Goal: Transaction & Acquisition: Subscribe to service/newsletter

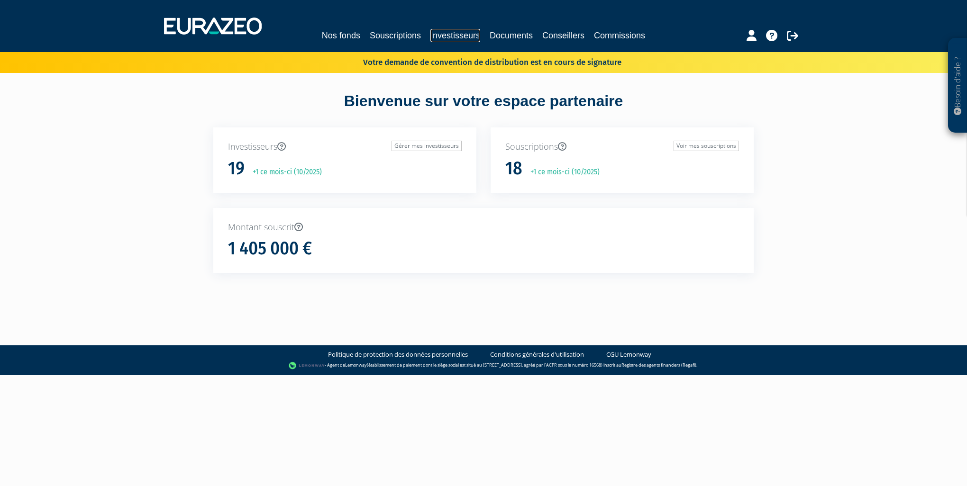
click at [459, 33] on link "Investisseurs" at bounding box center [455, 35] width 50 height 13
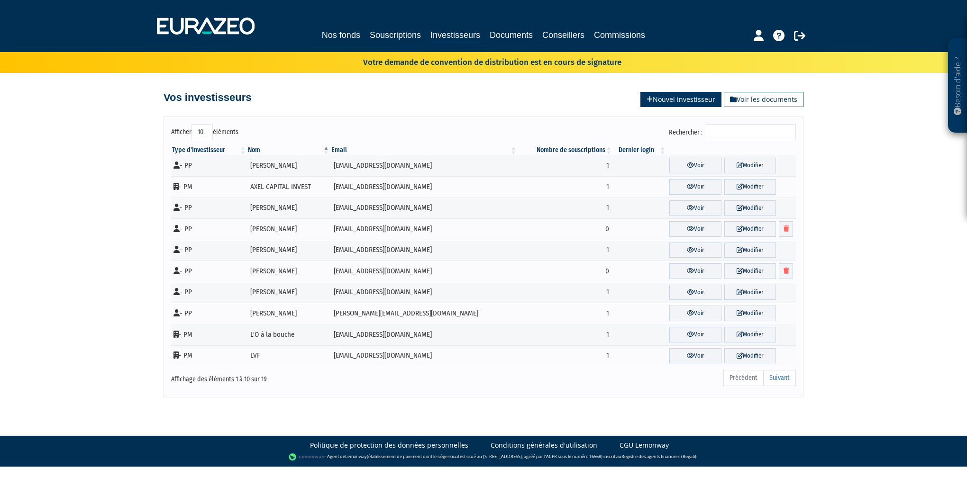
click at [656, 97] on link "Nouvel investisseur" at bounding box center [680, 99] width 81 height 15
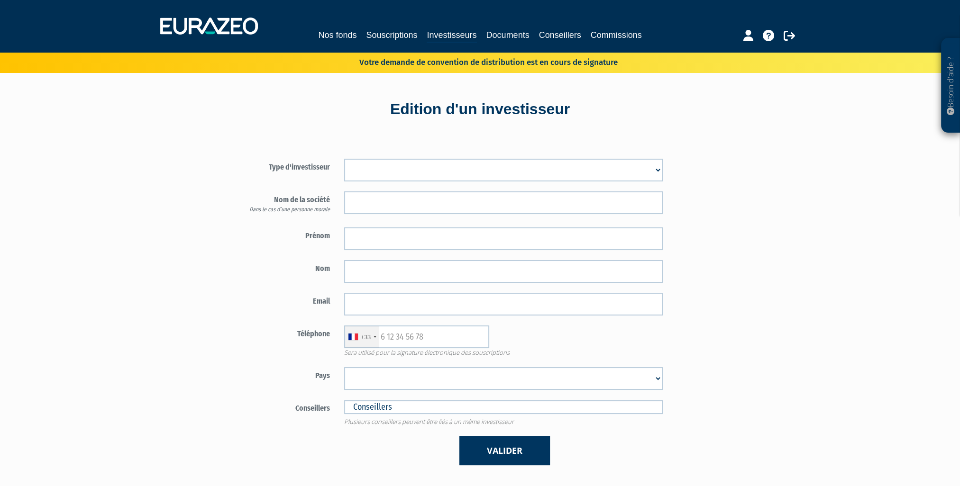
click at [414, 172] on select "Mr Mme Société" at bounding box center [503, 170] width 318 height 23
select select "1"
click at [344, 159] on select "Mr Mme Société" at bounding box center [503, 170] width 318 height 23
click at [357, 236] on input "text" at bounding box center [503, 238] width 318 height 23
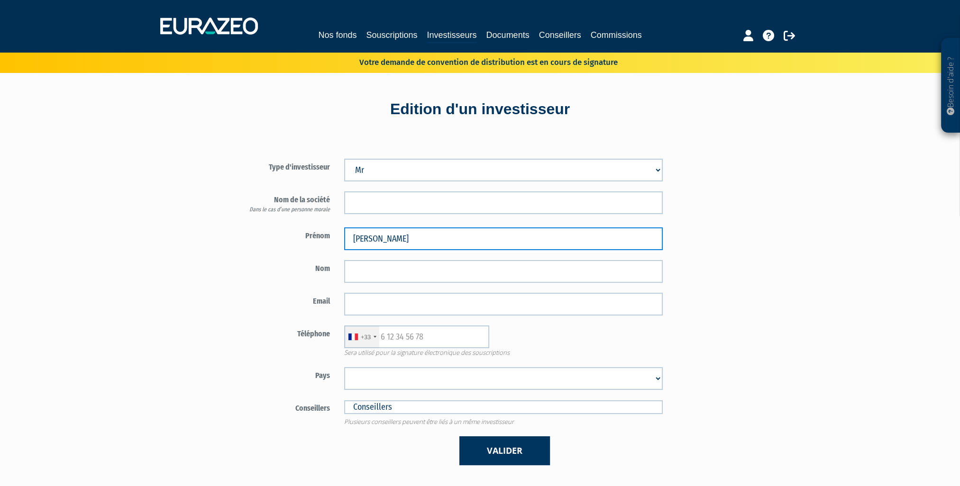
type input "Nicolas"
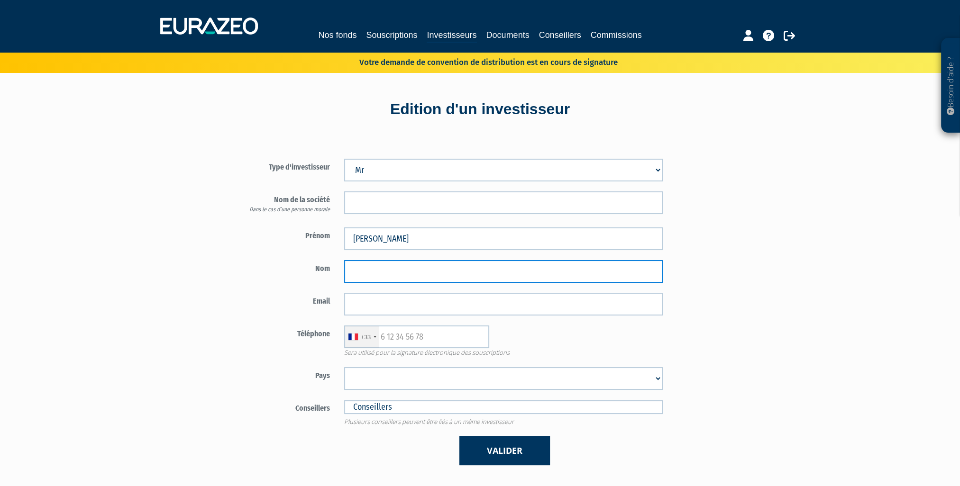
click at [352, 274] on input "text" at bounding box center [503, 271] width 318 height 23
type input "Lapeyronie"
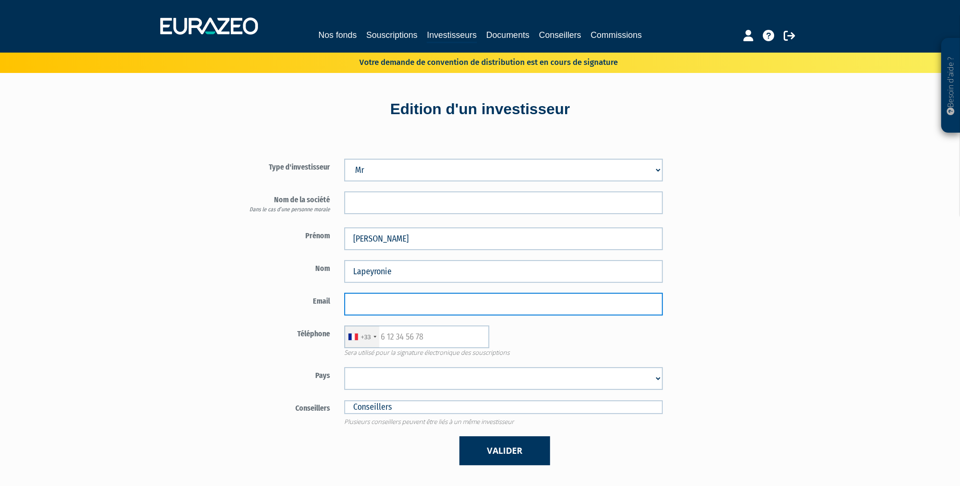
click at [366, 302] on input "email" at bounding box center [503, 304] width 318 height 23
paste input "[STREET_ADDRESS]"
drag, startPoint x: 492, startPoint y: 300, endPoint x: 296, endPoint y: 295, distance: 195.8
click at [302, 297] on div "Email 294, chemin de Bordeneuve Laubarot" at bounding box center [449, 304] width 444 height 23
paste input "[EMAIL_ADDRESS][DOMAIN_NAME]"
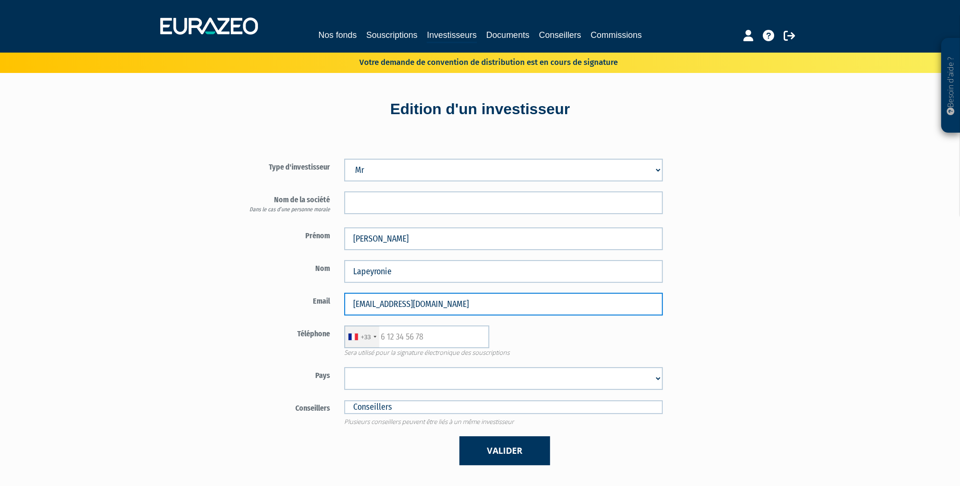
type input "[EMAIL_ADDRESS][DOMAIN_NAME]"
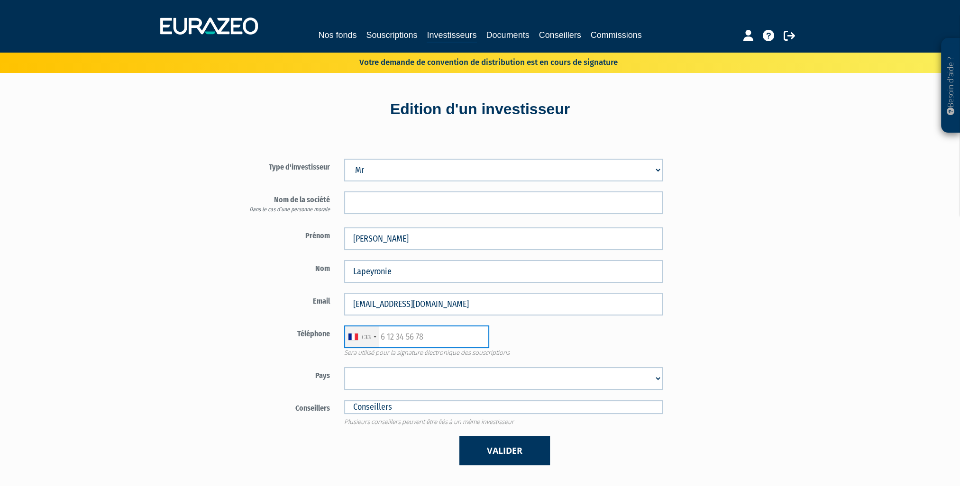
click at [380, 337] on input "text" at bounding box center [416, 337] width 145 height 23
paste input "06 83 89 73 40"
click at [385, 337] on input "06 83 89 73 40" at bounding box center [416, 337] width 145 height 23
type input "6 83 89 73 40"
click at [416, 379] on select "Afghanistan Afrique du Sud Albanie Algérie Allemagne Andorre Angola Anguilla An…" at bounding box center [503, 378] width 318 height 23
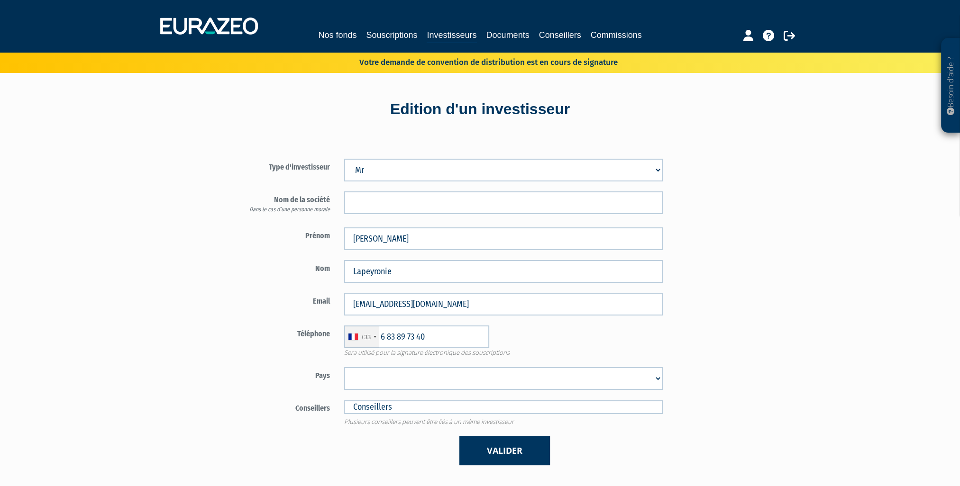
select select "75"
click at [344, 367] on select "Afghanistan Afrique du Sud Albanie Algérie Allemagne Andorre Angola Anguilla An…" at bounding box center [503, 378] width 318 height 23
click at [495, 449] on button "Valider" at bounding box center [504, 450] width 91 height 29
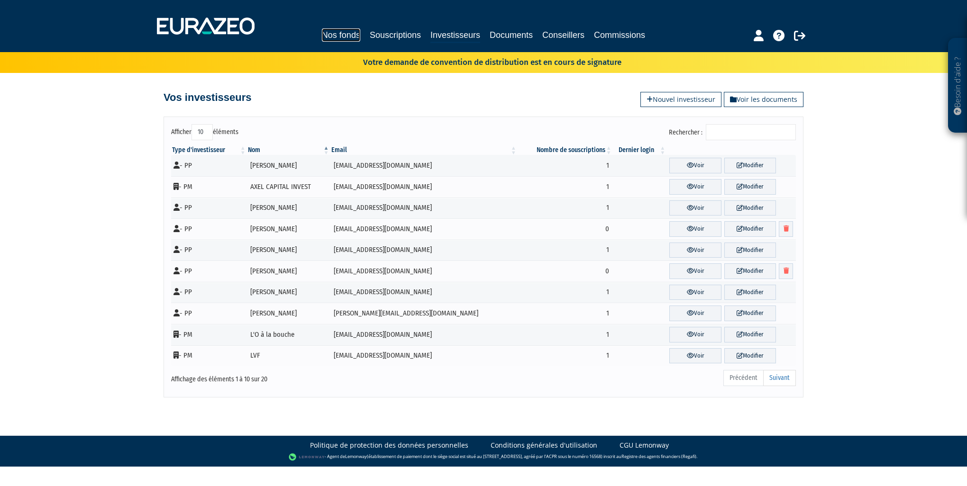
click at [335, 30] on link "Nos fonds" at bounding box center [341, 34] width 38 height 13
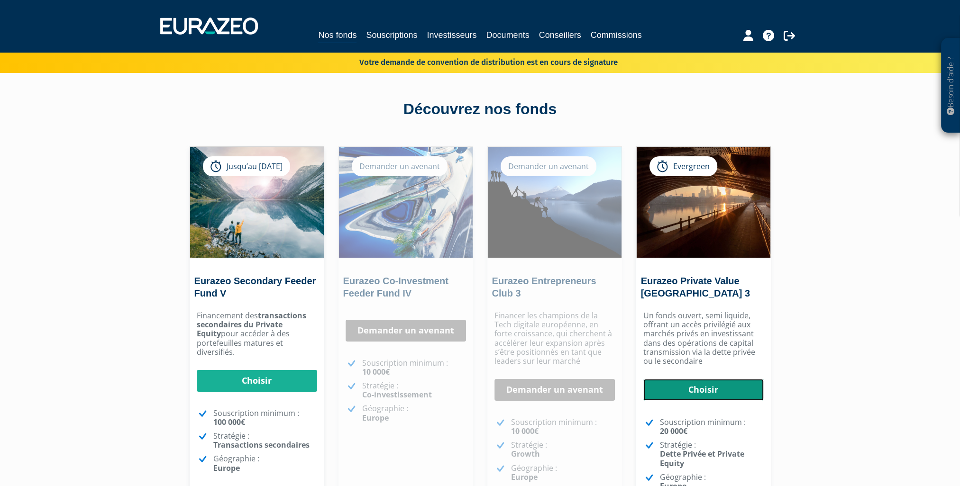
click at [705, 389] on link "Choisir" at bounding box center [703, 390] width 120 height 22
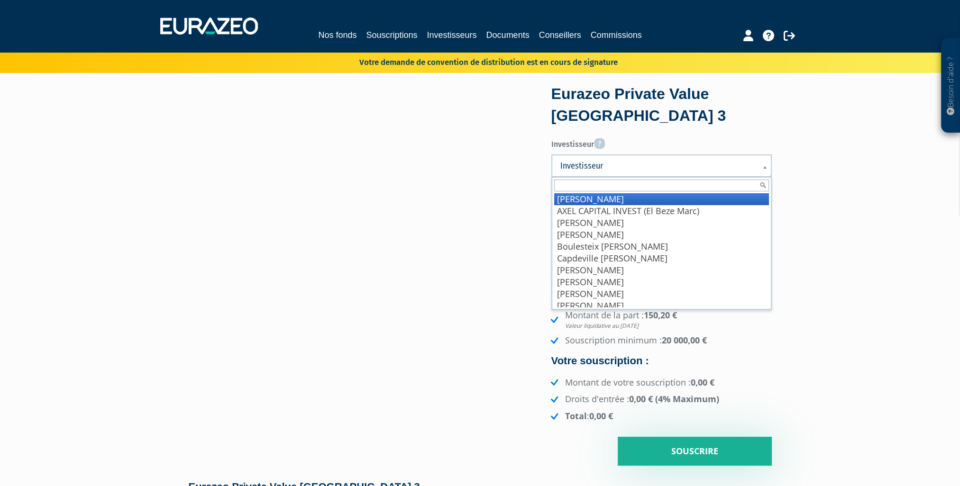
click at [635, 165] on span "Investisseur" at bounding box center [655, 165] width 190 height 11
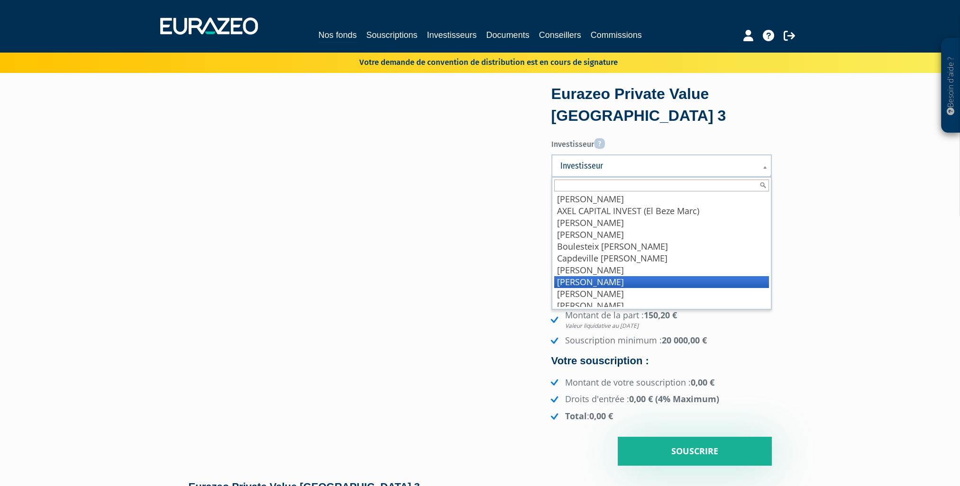
scroll to position [95, 0]
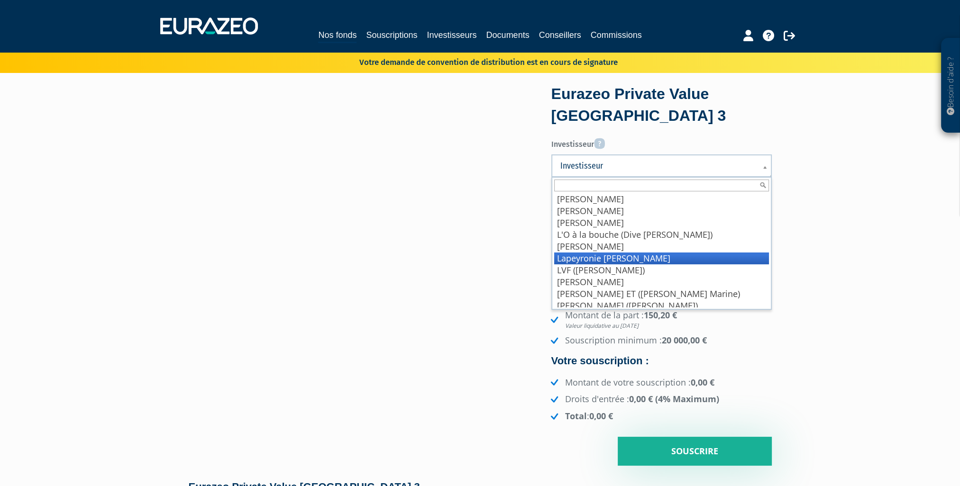
click at [606, 256] on li "Lapeyronie Nicolas" at bounding box center [661, 259] width 215 height 12
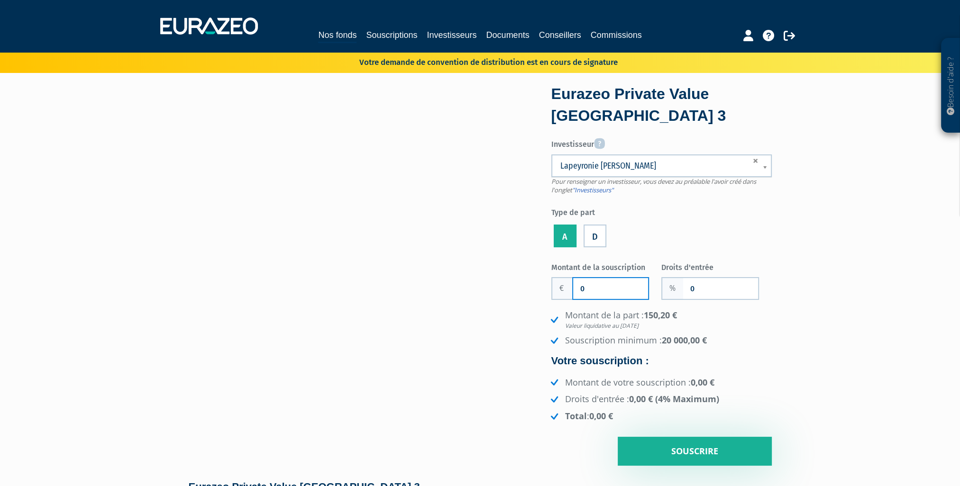
click at [586, 289] on input "0" at bounding box center [610, 288] width 75 height 21
type input "35 000"
drag, startPoint x: 698, startPoint y: 288, endPoint x: 688, endPoint y: 291, distance: 10.0
click at [688, 291] on input "0" at bounding box center [720, 288] width 75 height 21
type input "1"
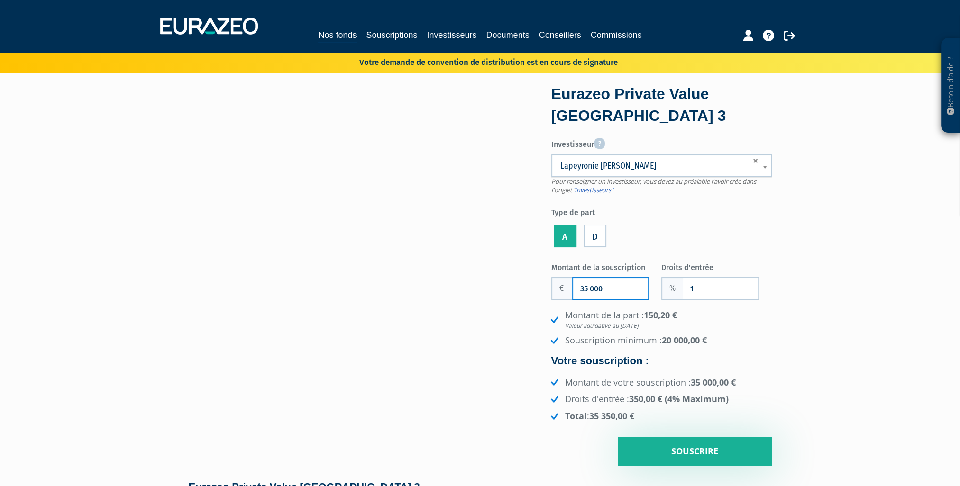
click at [606, 286] on input "35 000" at bounding box center [610, 288] width 75 height 21
drag, startPoint x: 605, startPoint y: 288, endPoint x: 579, endPoint y: 294, distance: 26.3
click at [579, 294] on input "35 000" at bounding box center [610, 288] width 75 height 21
click at [593, 288] on input "34 000" at bounding box center [610, 288] width 75 height 21
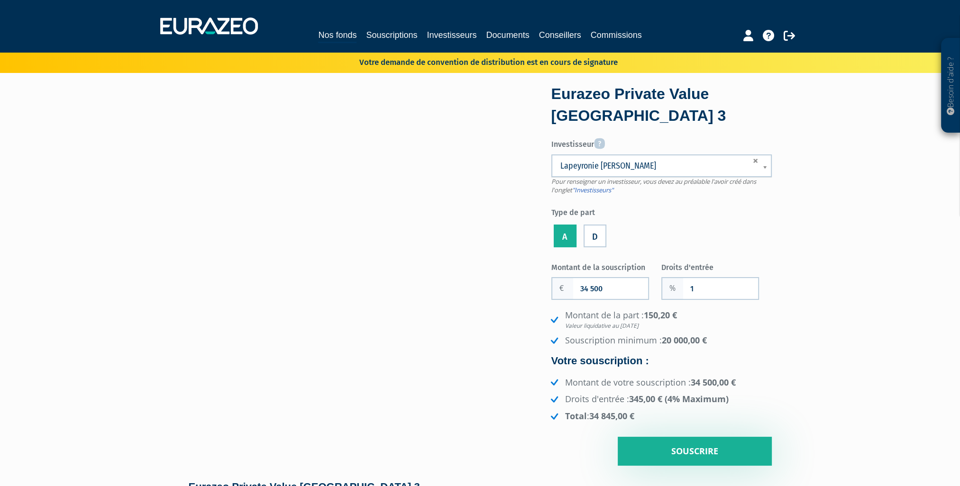
click at [773, 304] on div "Eurazeo Private Value Europe 3 Investisseur Pour renseigner un investisseur, vo…" at bounding box center [679, 276] width 199 height 379
click at [593, 289] on input "34 500" at bounding box center [610, 288] width 75 height 21
click at [762, 324] on em "Valeur liquidative au 26/09/2025" at bounding box center [668, 326] width 207 height 8
click at [593, 287] on input "34 600" at bounding box center [610, 288] width 75 height 21
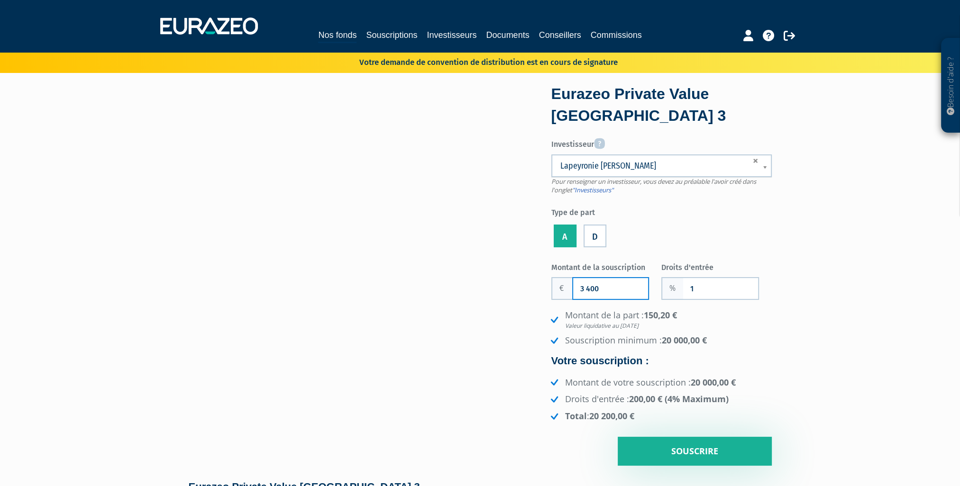
click at [599, 287] on input "3 400" at bounding box center [610, 288] width 75 height 21
click at [591, 289] on input "34 000" at bounding box center [610, 288] width 75 height 21
type input "34 700"
click at [708, 452] on input "Souscrire" at bounding box center [695, 451] width 154 height 29
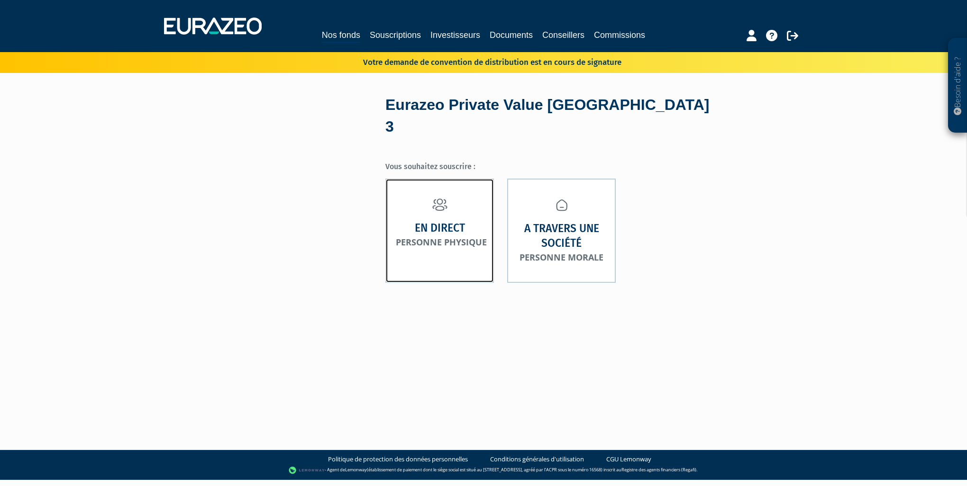
click at [447, 191] on link "En direct Personne physique" at bounding box center [439, 231] width 109 height 104
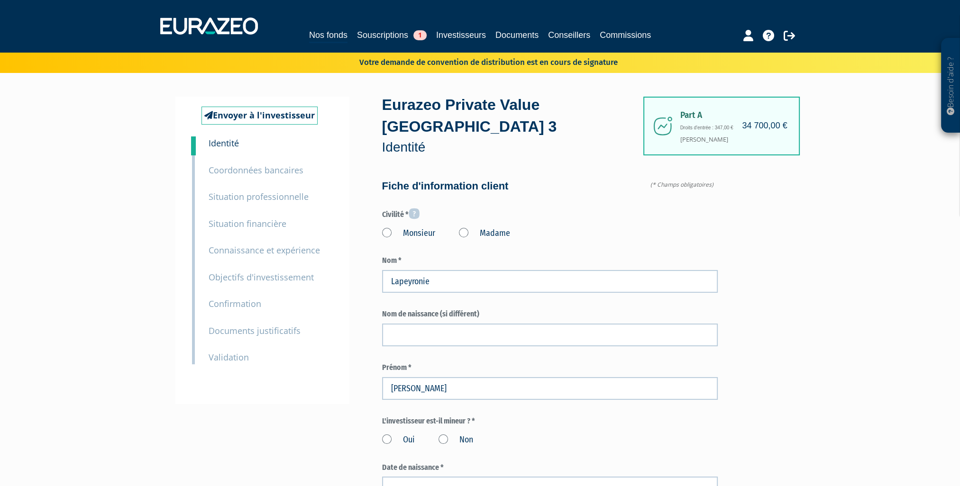
click at [385, 234] on label "Monsieur" at bounding box center [408, 233] width 53 height 12
click at [0, 0] on input "Monsieur" at bounding box center [0, 0] width 0 height 0
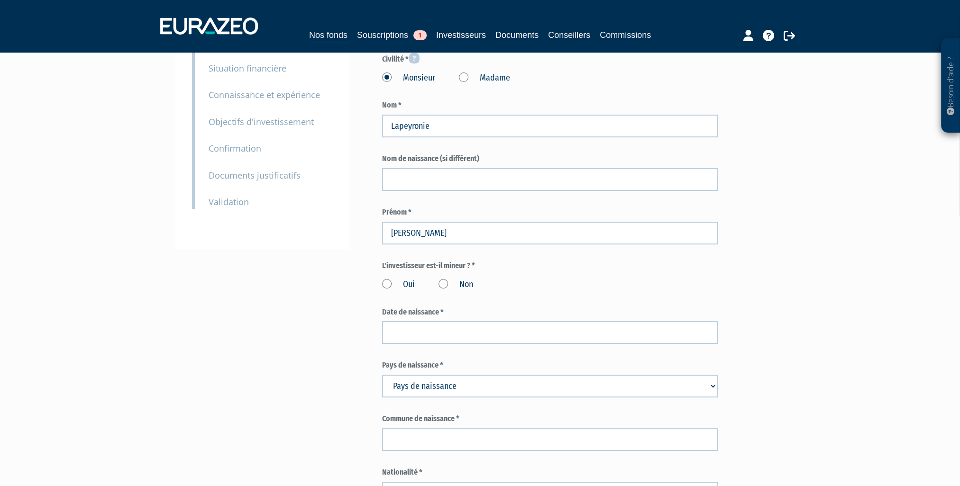
scroll to position [190, 0]
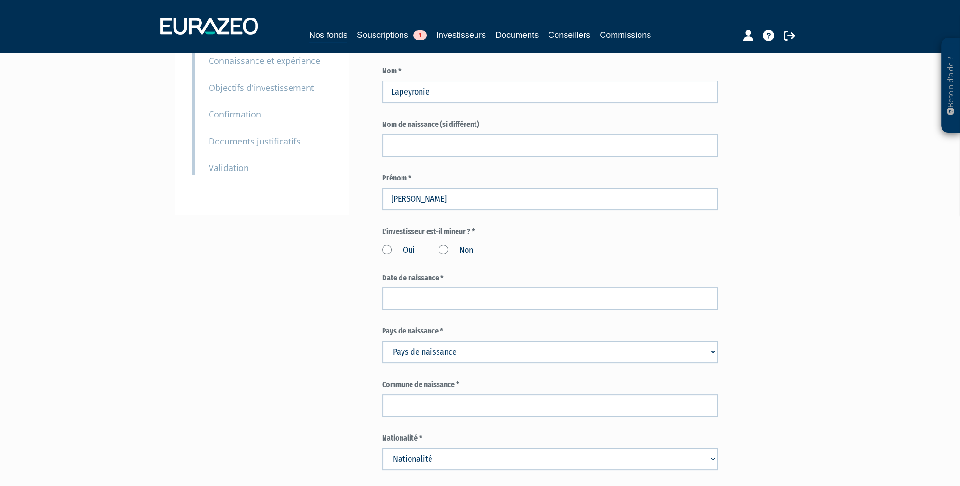
click at [444, 249] on label "Non" at bounding box center [455, 251] width 35 height 12
click at [0, 0] on input "Non" at bounding box center [0, 0] width 0 height 0
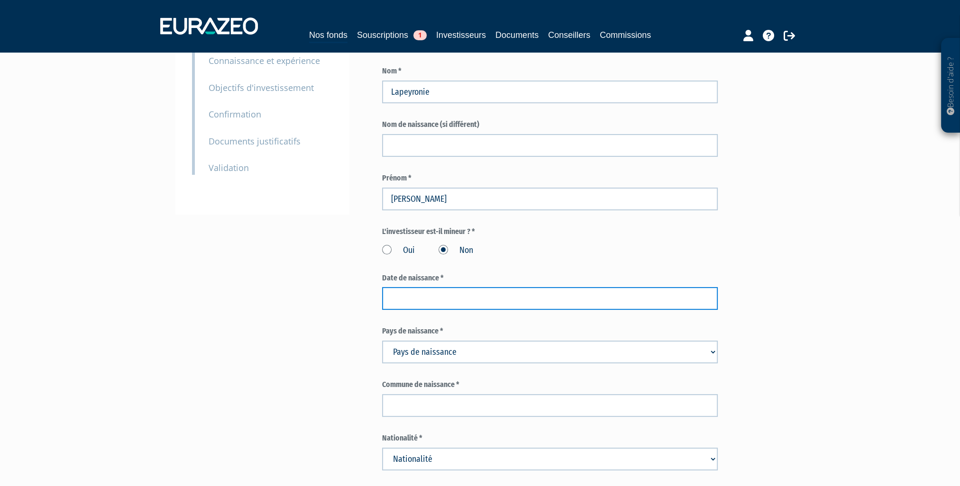
click at [411, 299] on input at bounding box center [550, 298] width 336 height 23
type input "31/08/1977"
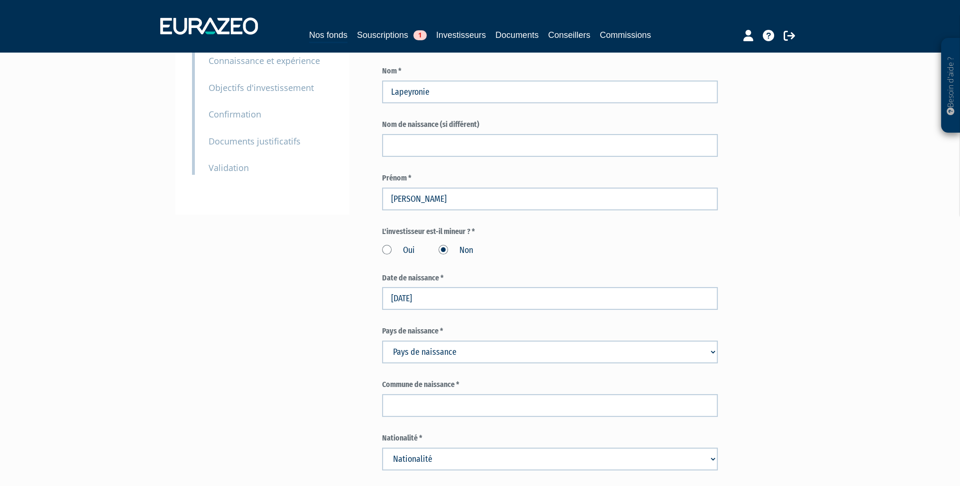
click at [428, 354] on select "Pays de naissance Afghanistan Afrique du Sud Albanie Algérie Allemagne Andorre" at bounding box center [550, 352] width 336 height 23
select select "75"
click at [382, 341] on select "Pays de naissance Afghanistan Afrique du Sud Albanie Algérie Allemagne Andorre" at bounding box center [550, 352] width 336 height 23
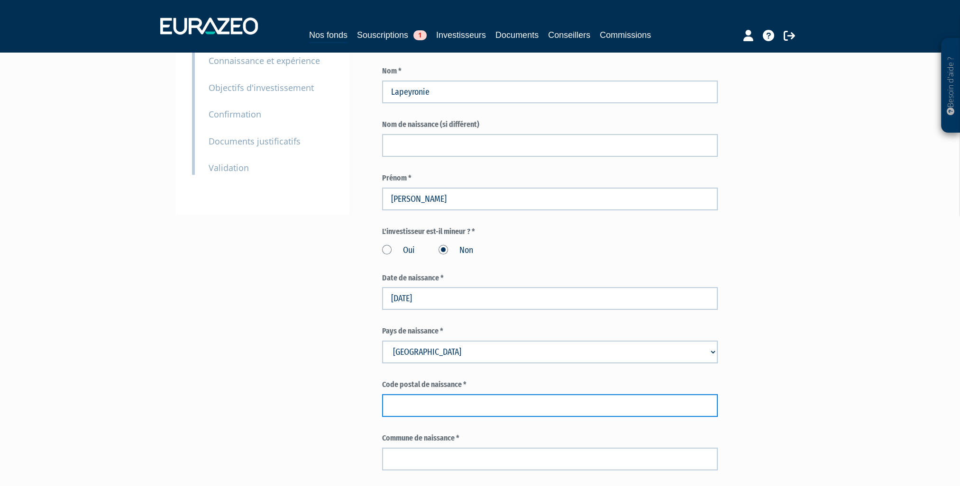
click at [424, 403] on input "text" at bounding box center [550, 405] width 336 height 23
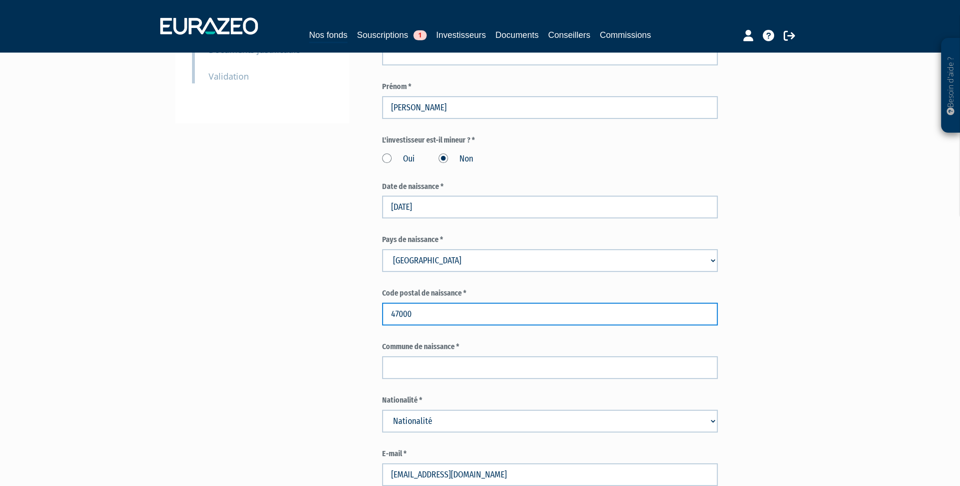
scroll to position [379, 0]
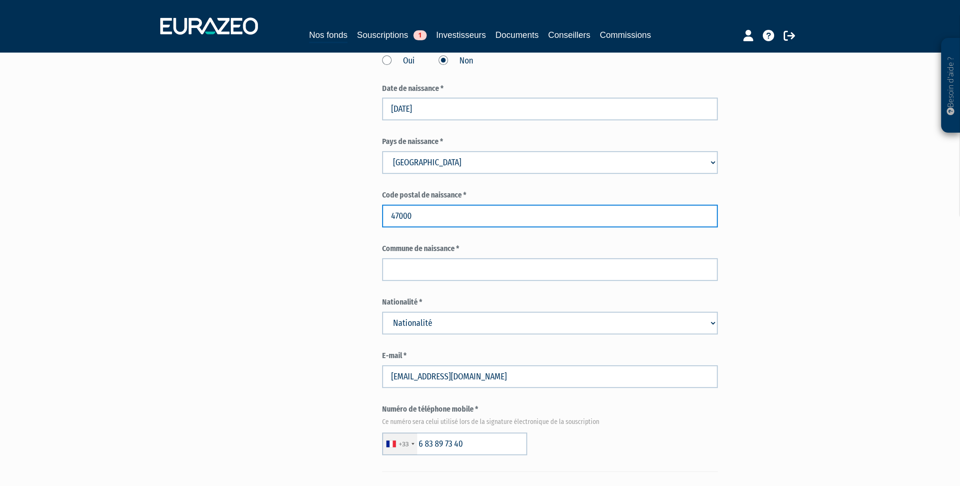
type input "47000"
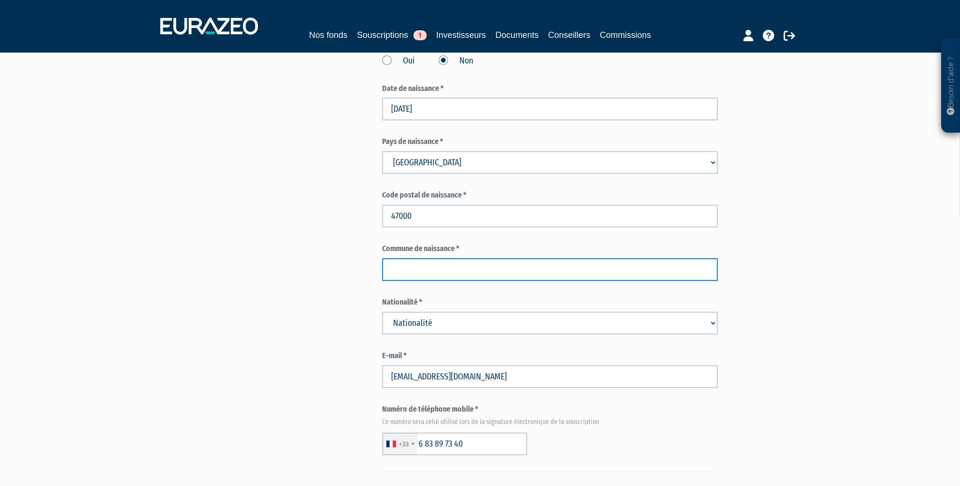
click at [414, 271] on input "text" at bounding box center [550, 269] width 336 height 23
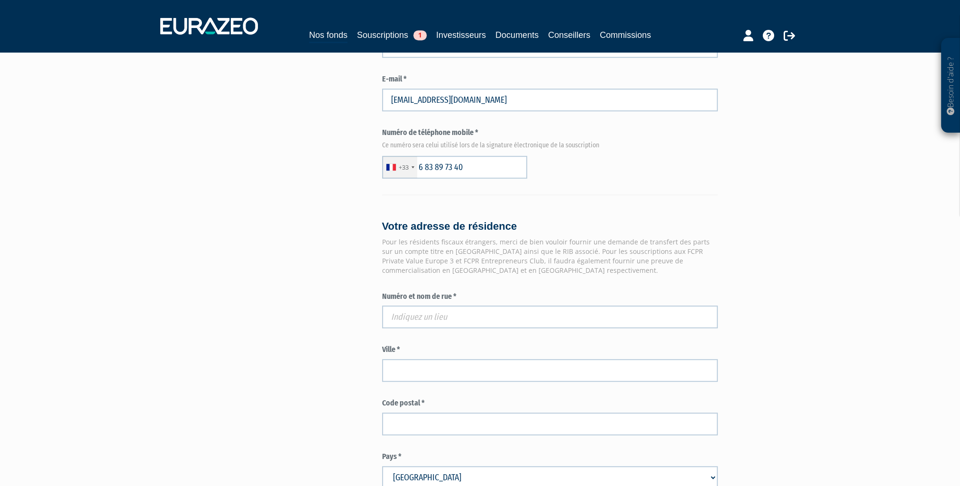
scroll to position [663, 0]
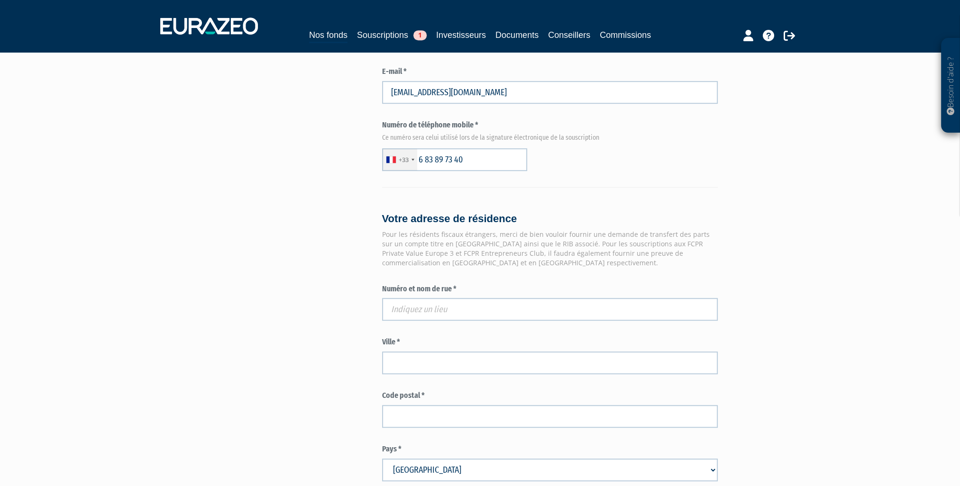
type input "AGEN"
click at [408, 311] on input "text" at bounding box center [550, 309] width 336 height 23
click at [408, 313] on input "text" at bounding box center [550, 309] width 336 height 23
paste input "294, chemin de Bordeneuve Laubarot"
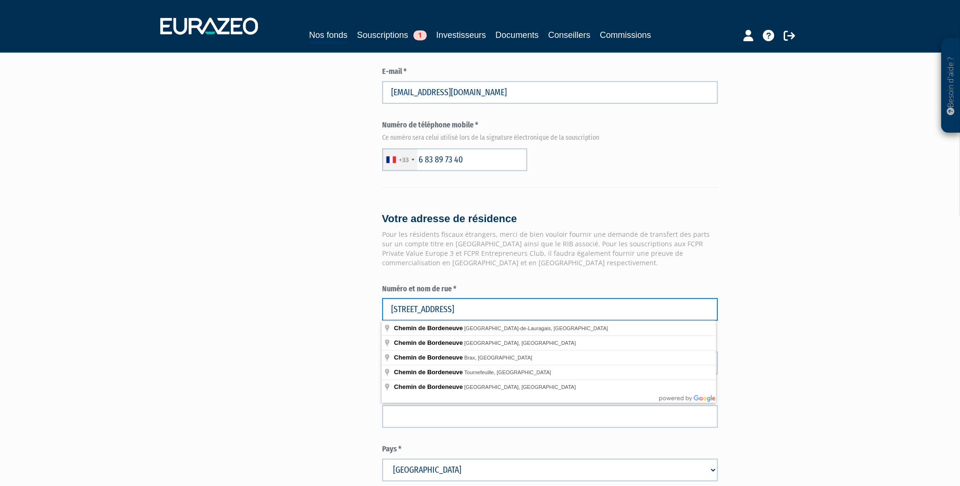
type input "294, chemin de Bordeneuve Laubarot"
click at [325, 294] on div "Envoyer à l'investisseur 1 Identité 2 Coordonnées bancaires 3 Situation profess…" at bounding box center [479, 110] width 595 height 1355
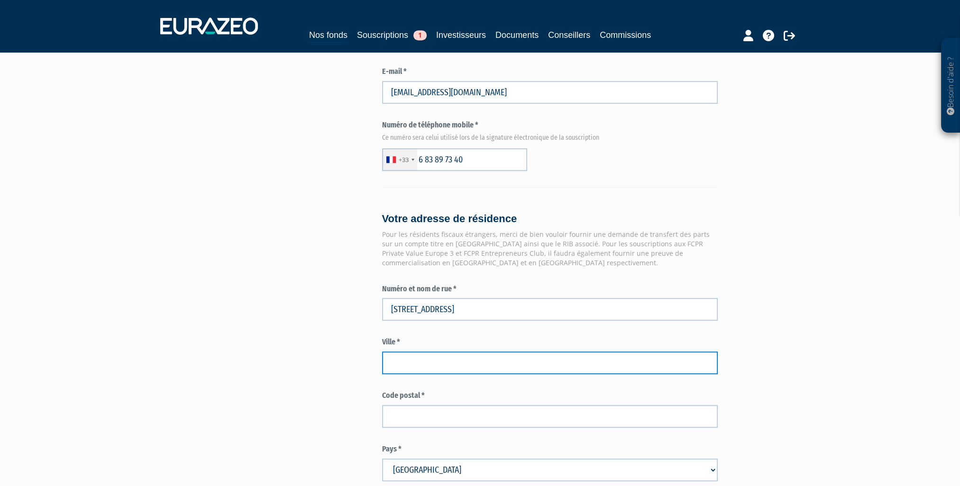
click at [416, 363] on input "text" at bounding box center [550, 363] width 336 height 23
type input "LAPLUME"
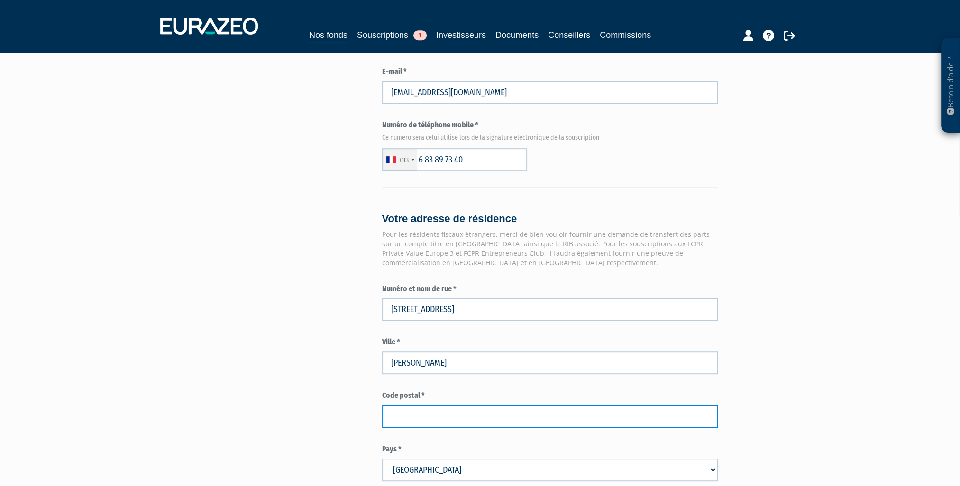
click at [443, 410] on input "text" at bounding box center [550, 416] width 336 height 23
type input "47310"
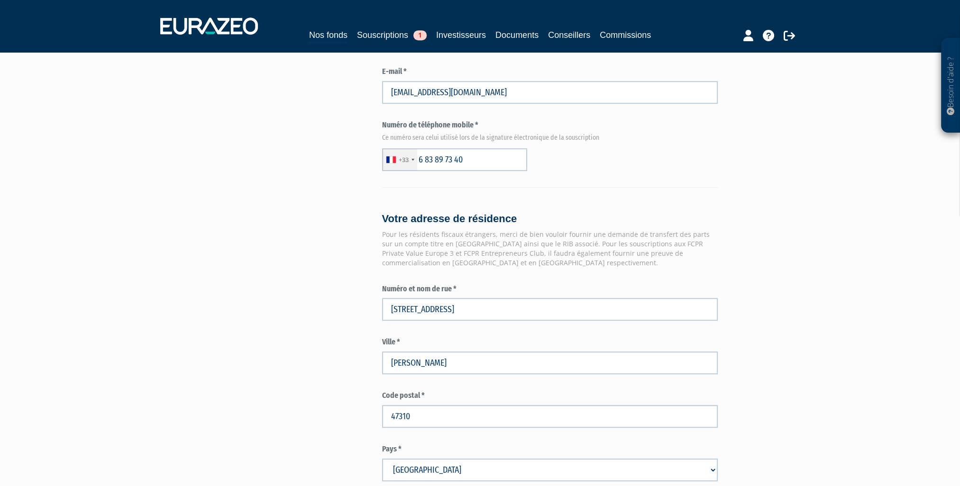
click at [530, 450] on label "Pays *" at bounding box center [550, 449] width 336 height 11
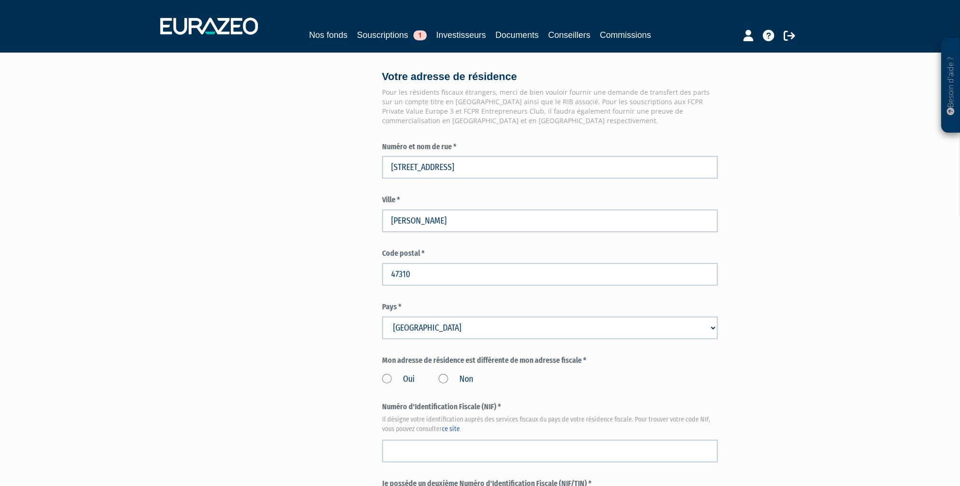
click at [442, 380] on label "Non" at bounding box center [455, 379] width 35 height 12
click at [0, 0] on input "Non" at bounding box center [0, 0] width 0 height 0
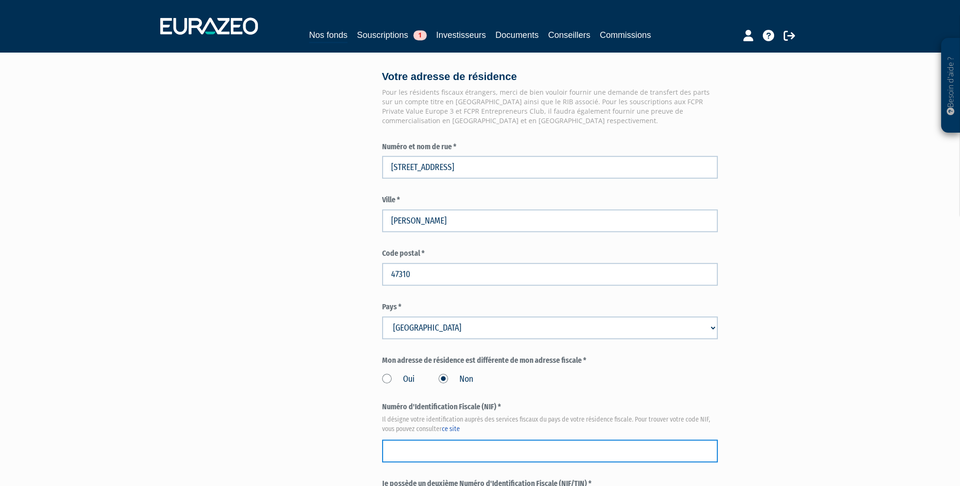
click at [432, 446] on input "text" at bounding box center [550, 451] width 336 height 23
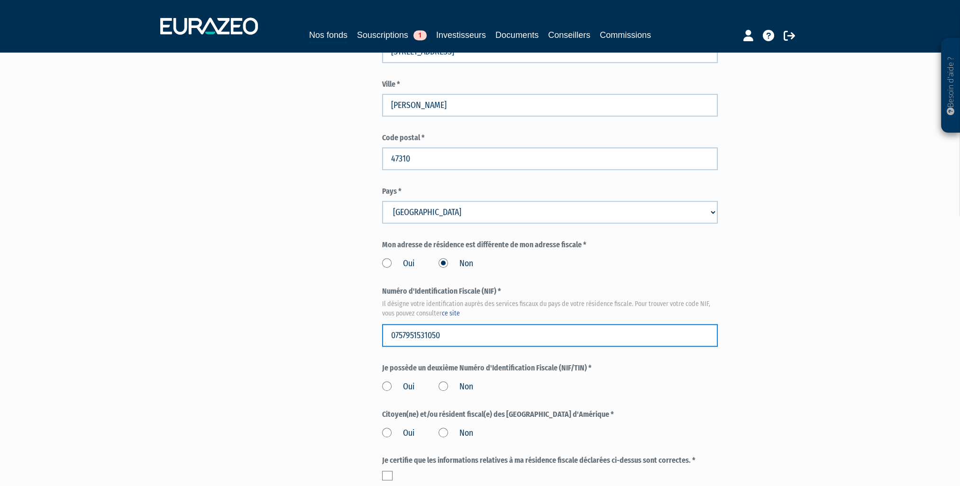
scroll to position [995, 0]
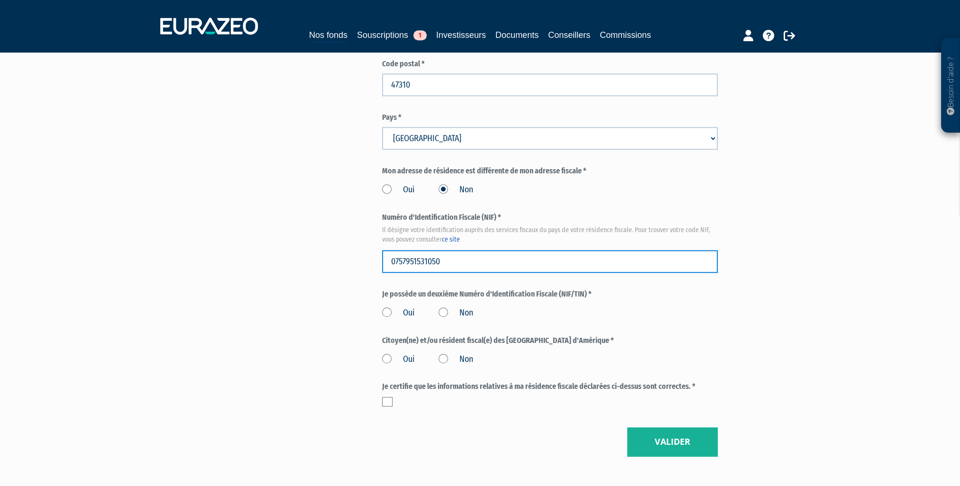
type input "0757951531050"
click at [443, 312] on label "Non" at bounding box center [455, 313] width 35 height 12
click at [0, 0] on input "Non" at bounding box center [0, 0] width 0 height 0
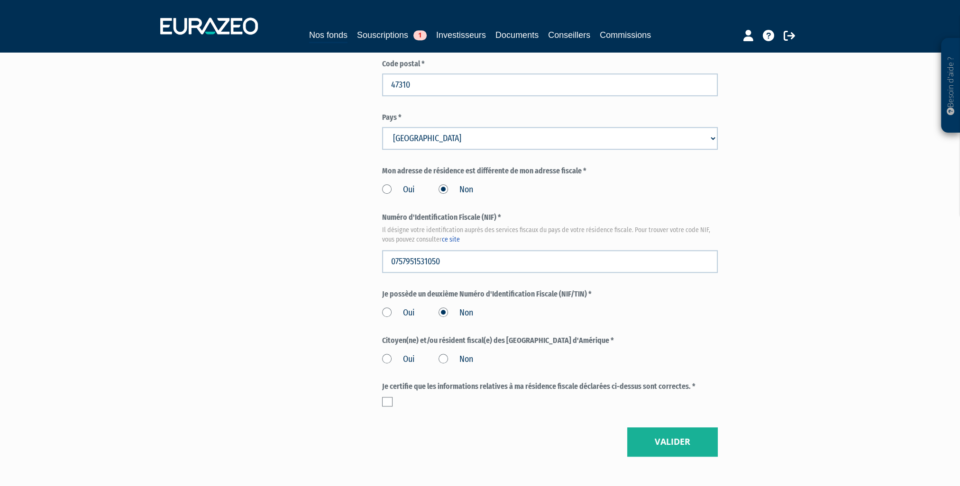
click at [444, 360] on label "Non" at bounding box center [455, 360] width 35 height 12
click at [0, 0] on input "Non" at bounding box center [0, 0] width 0 height 0
click at [388, 400] on label at bounding box center [387, 401] width 10 height 9
click at [0, 0] on input "checkbox" at bounding box center [0, 0] width 0 height 0
click at [681, 447] on button "Valider" at bounding box center [672, 441] width 91 height 29
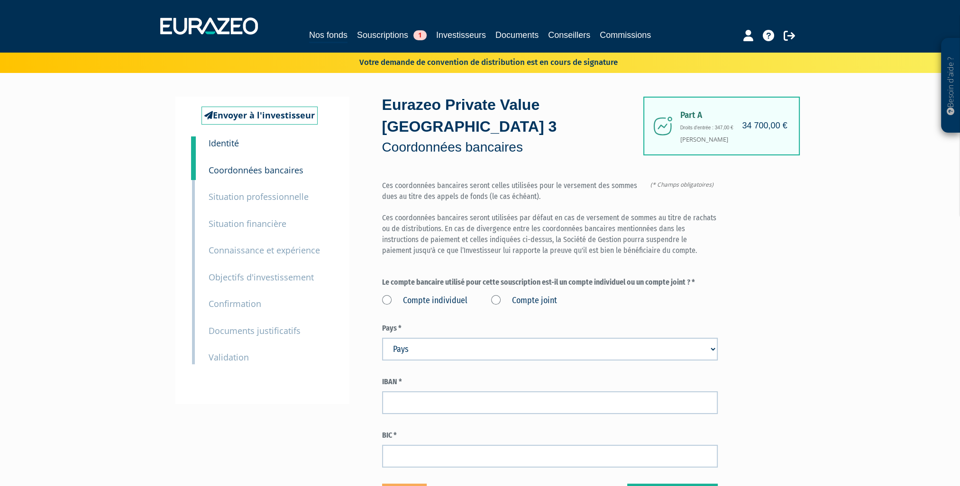
click at [385, 299] on label "Compte individuel" at bounding box center [424, 301] width 85 height 12
click at [0, 0] on individuel "Compte individuel" at bounding box center [0, 0] width 0 height 0
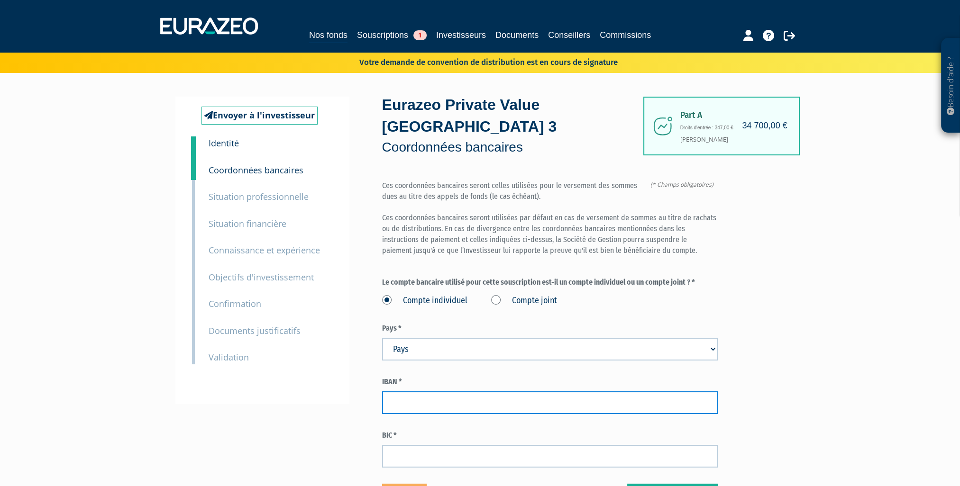
click at [424, 401] on input "text" at bounding box center [550, 402] width 336 height 23
type input "FR7613306003115700027739708"
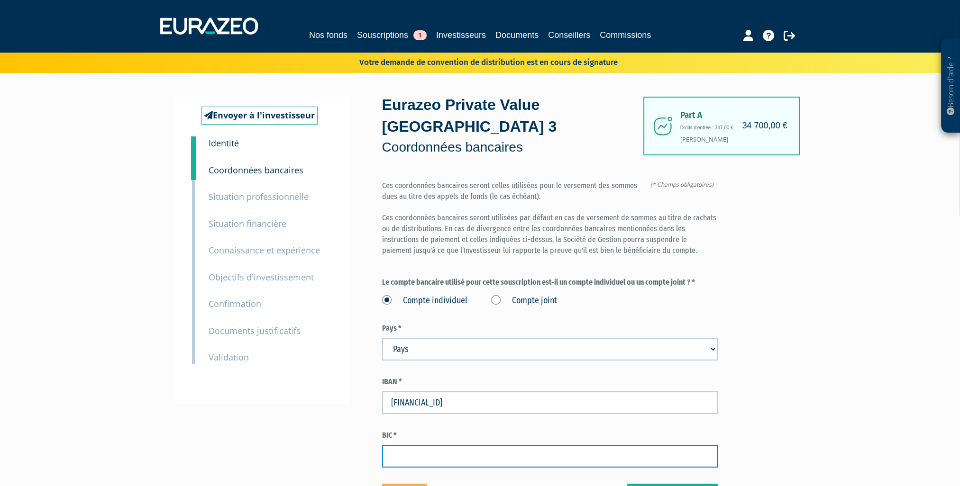
click at [426, 454] on input "text" at bounding box center [550, 456] width 336 height 23
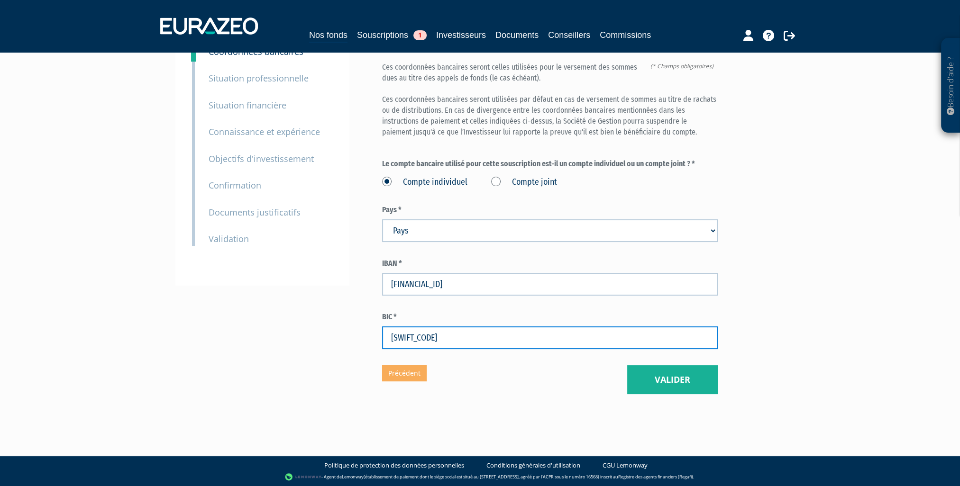
type input "AGRIFRPP833"
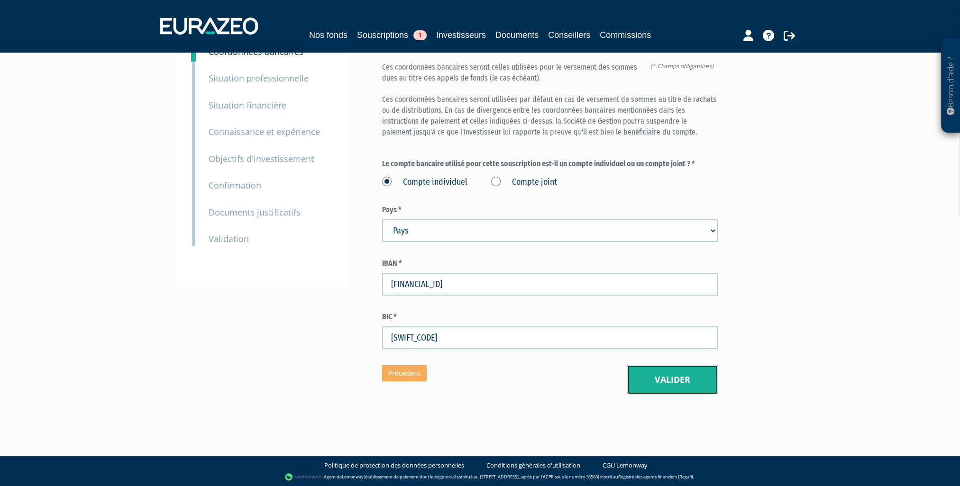
click at [684, 376] on button "Valider" at bounding box center [672, 379] width 91 height 29
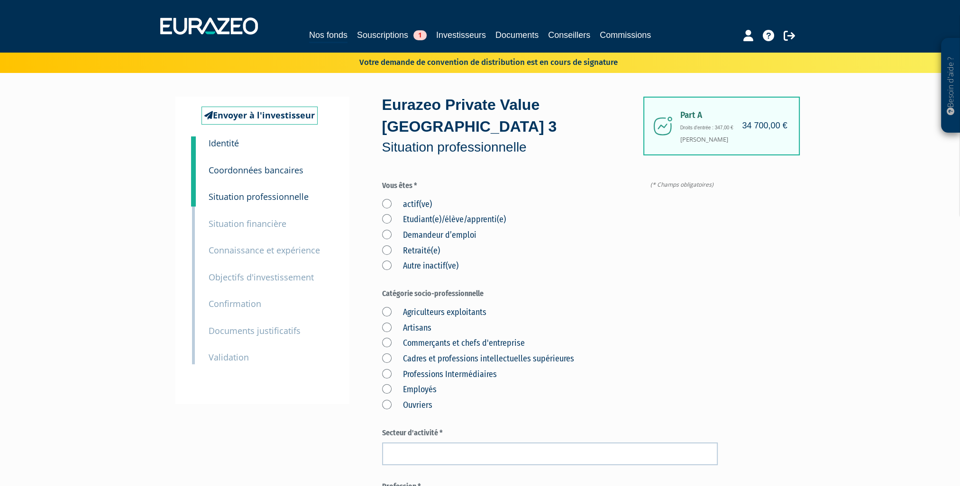
click at [385, 205] on label "actif(ve)" at bounding box center [407, 205] width 50 height 12
click at [0, 0] on input "actif(ve)" at bounding box center [0, 0] width 0 height 0
click at [386, 341] on label "Commerçants et chefs d'entreprise" at bounding box center [453, 343] width 143 height 12
click at [0, 0] on d\'entreprise "Commerçants et chefs d'entreprise" at bounding box center [0, 0] width 0 height 0
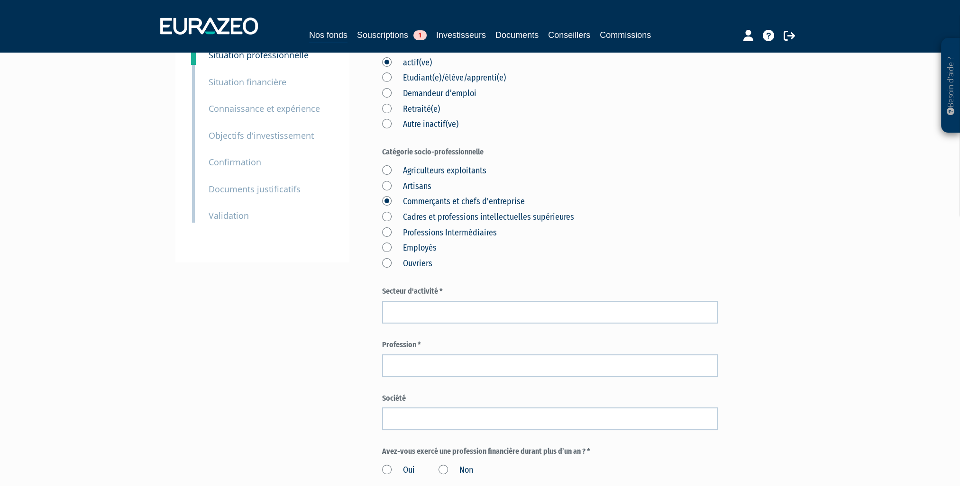
scroll to position [142, 0]
click at [434, 313] on input "text" at bounding box center [550, 311] width 336 height 23
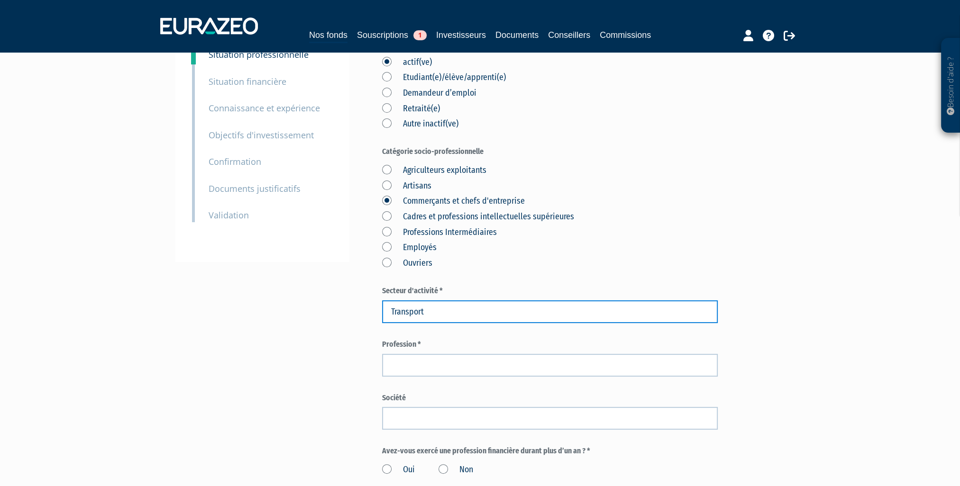
type input "Transport"
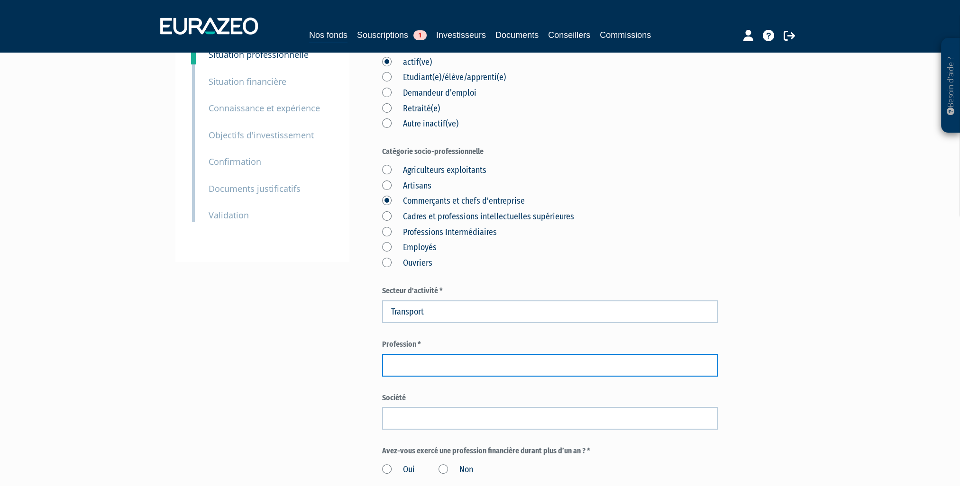
click at [419, 371] on input "text" at bounding box center [550, 365] width 336 height 23
type input "Chef d'entreprise"
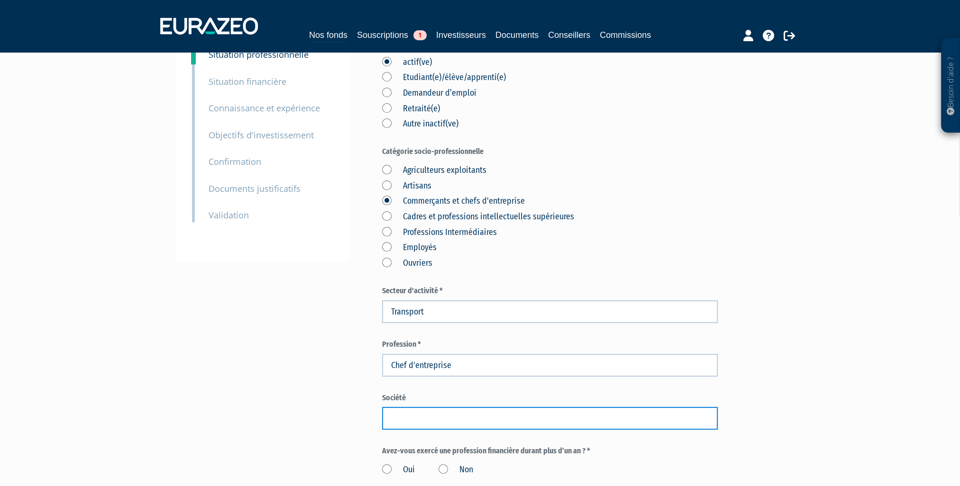
click at [427, 424] on input "text" at bounding box center [550, 418] width 336 height 23
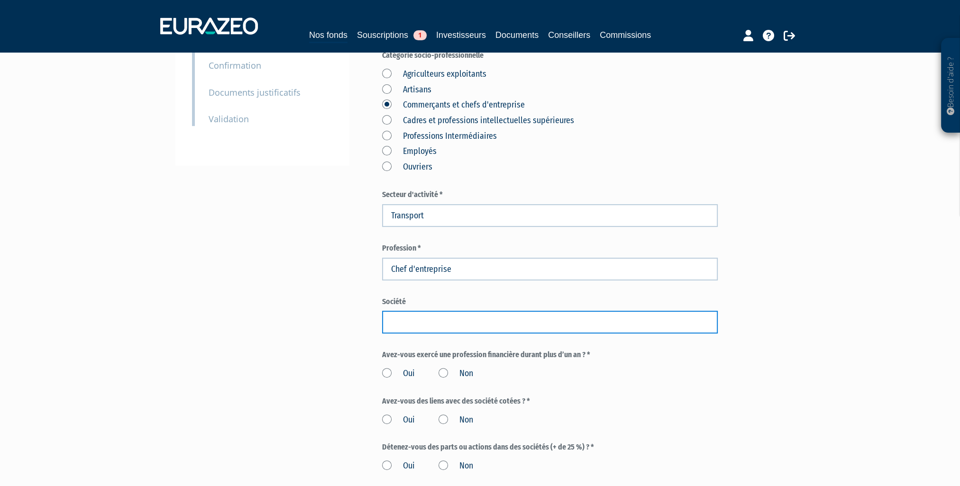
scroll to position [284, 0]
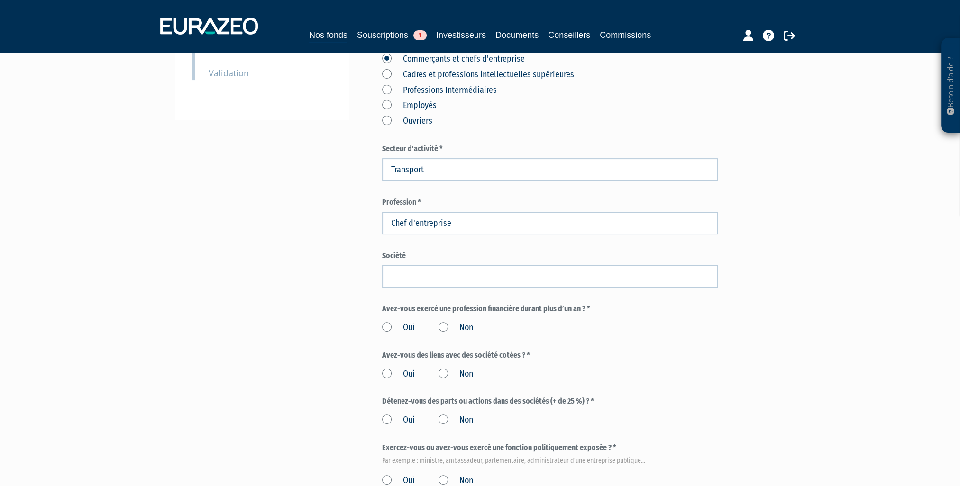
click at [442, 324] on label "Non" at bounding box center [455, 328] width 35 height 12
click at [0, 0] on input "Non" at bounding box center [0, 0] width 0 height 0
click at [442, 378] on label "Non" at bounding box center [455, 374] width 35 height 12
click at [0, 0] on input "Non" at bounding box center [0, 0] width 0 height 0
click at [439, 419] on label "Non" at bounding box center [455, 420] width 35 height 12
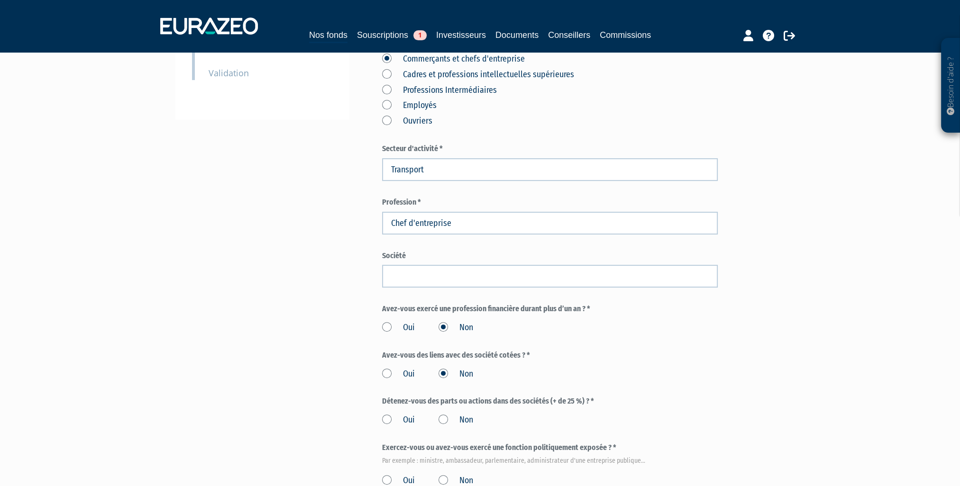
click at [0, 0] on input "Non" at bounding box center [0, 0] width 0 height 0
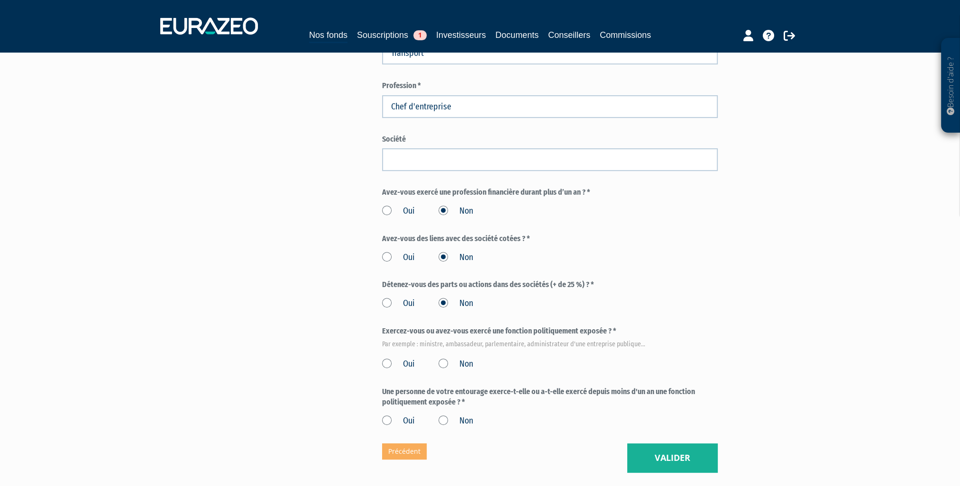
scroll to position [427, 0]
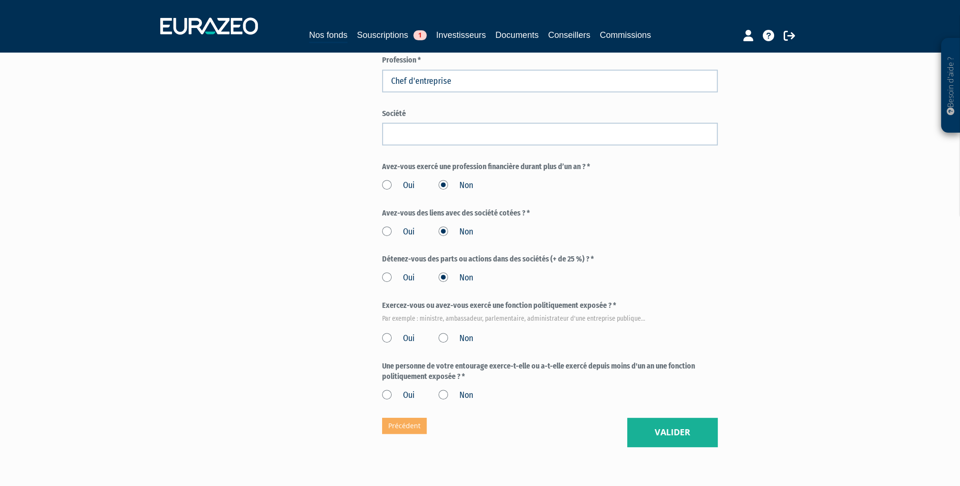
click at [446, 339] on label "Non" at bounding box center [455, 339] width 35 height 12
click at [0, 0] on input "Non" at bounding box center [0, 0] width 0 height 0
click at [442, 395] on label "Non" at bounding box center [455, 396] width 35 height 12
click at [0, 0] on input "Non" at bounding box center [0, 0] width 0 height 0
click at [663, 433] on button "Valider" at bounding box center [672, 432] width 91 height 29
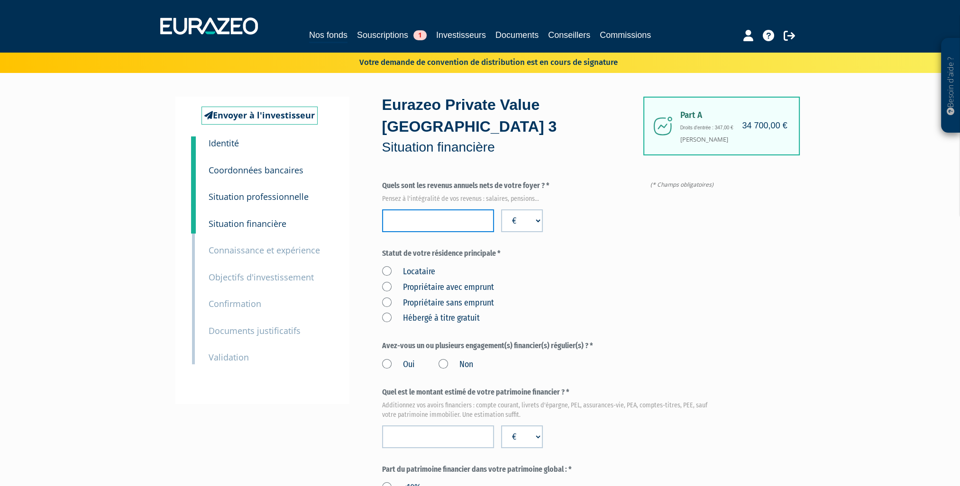
click at [421, 223] on input "number" at bounding box center [438, 220] width 112 height 23
type input "50000"
click at [388, 300] on label "Propriétaire sans emprunt" at bounding box center [438, 303] width 112 height 12
click at [0, 0] on emprunt "Propriétaire sans emprunt" at bounding box center [0, 0] width 0 height 0
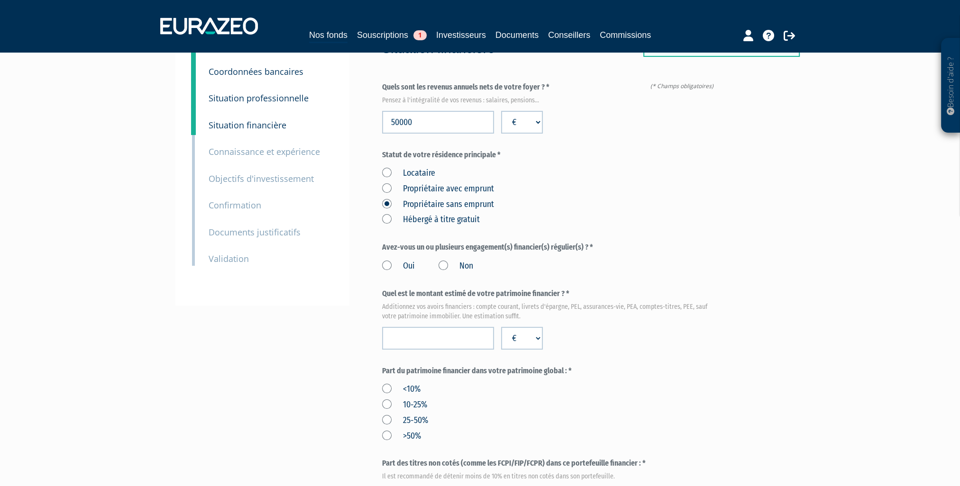
scroll to position [142, 0]
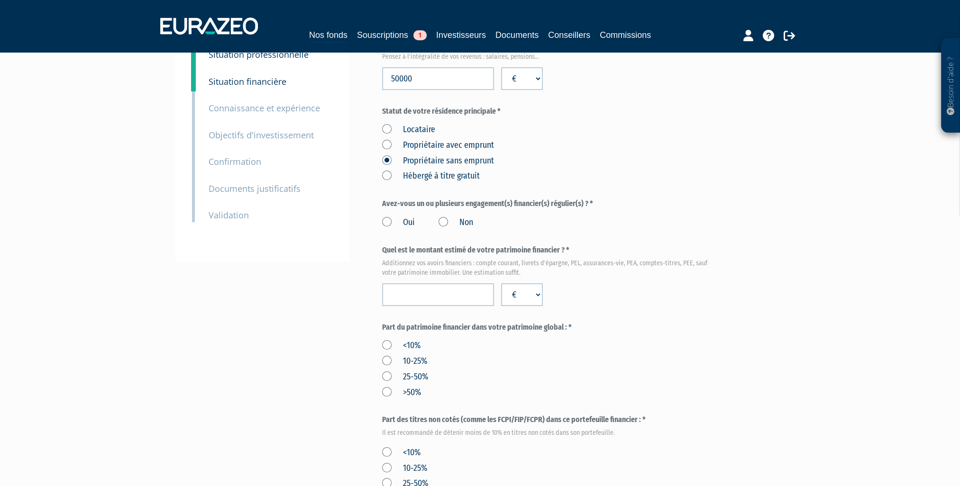
click at [385, 220] on label "Oui" at bounding box center [398, 223] width 33 height 12
click at [0, 0] on input "Oui" at bounding box center [0, 0] width 0 height 0
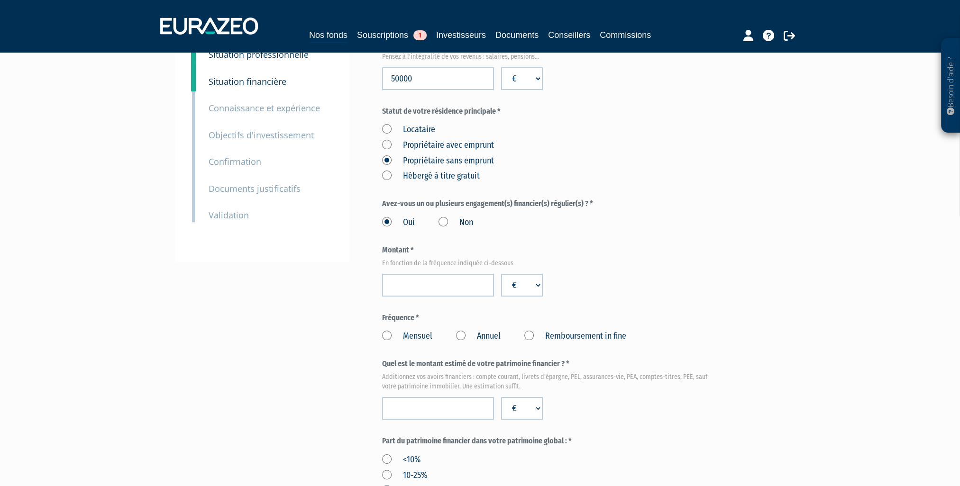
click at [386, 335] on label "Mensuel" at bounding box center [407, 336] width 50 height 12
click at [0, 0] on input "Mensuel" at bounding box center [0, 0] width 0 height 0
click at [414, 283] on input "number" at bounding box center [438, 285] width 112 height 23
type input "1000"
click at [666, 270] on div "Montant * En fonction de la fréquence indiquée ci-dessous 1000 € $ £" at bounding box center [550, 271] width 336 height 52
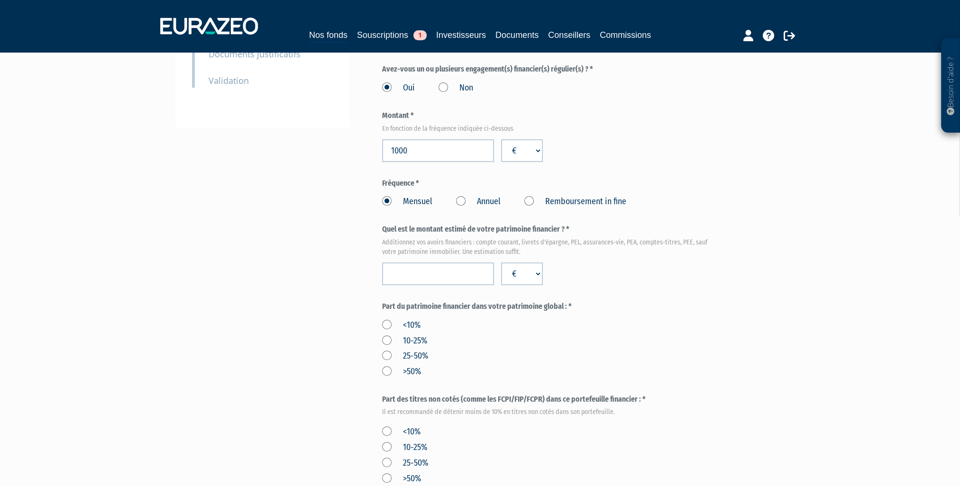
scroll to position [284, 0]
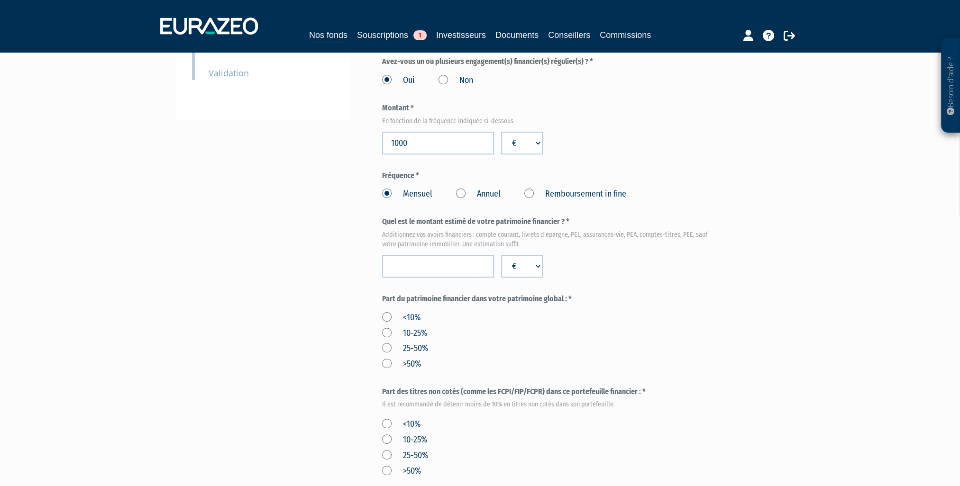
click at [387, 331] on label "10-25%" at bounding box center [404, 333] width 45 height 12
click at [0, 0] on input "10-25%" at bounding box center [0, 0] width 0 height 0
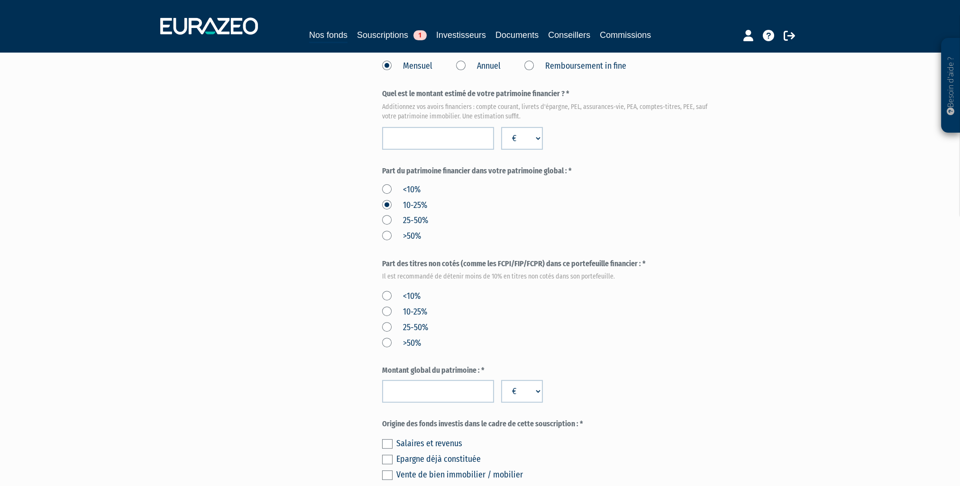
scroll to position [427, 0]
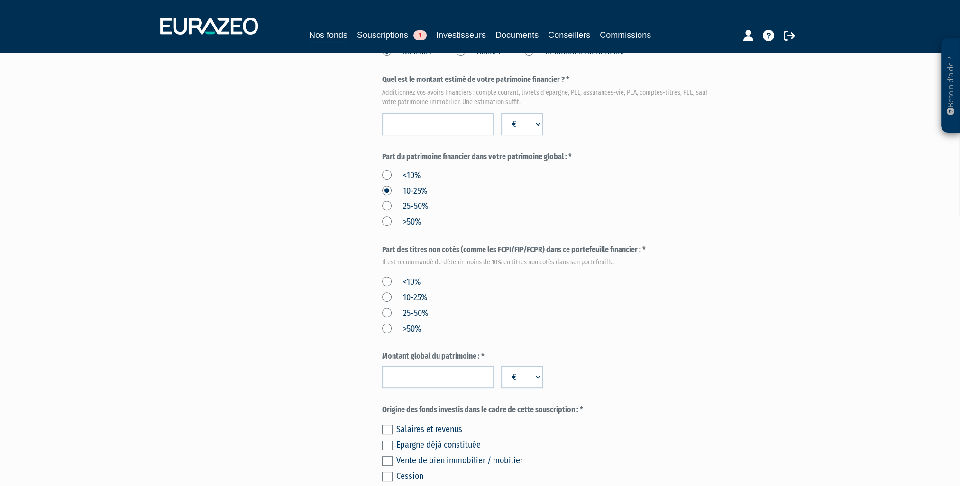
click at [381, 279] on div "Envoyer à l'investisseur 1 Identité 2 Coordonnées bancaires 3 Situation profess…" at bounding box center [479, 138] width 595 height 936
click at [391, 282] on label "<10%" at bounding box center [401, 282] width 38 height 12
click at [0, 0] on input "<10%" at bounding box center [0, 0] width 0 height 0
click at [421, 373] on input "number" at bounding box center [438, 377] width 112 height 23
click at [395, 380] on input "3500000" at bounding box center [438, 377] width 112 height 23
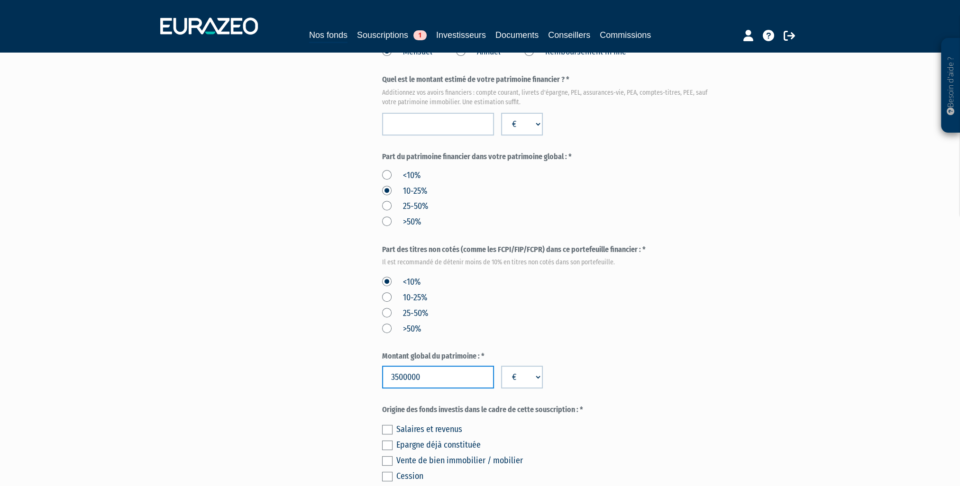
click at [407, 376] on input "3500000" at bounding box center [438, 377] width 112 height 23
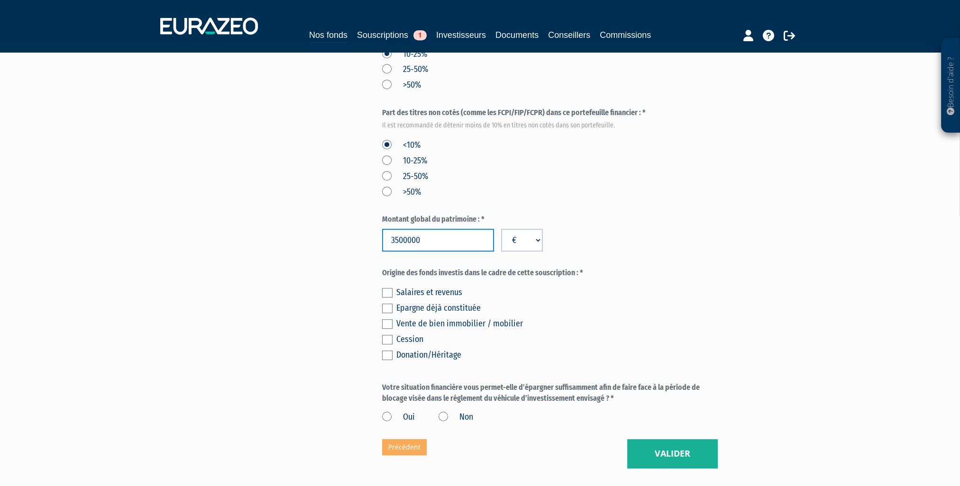
scroll to position [569, 0]
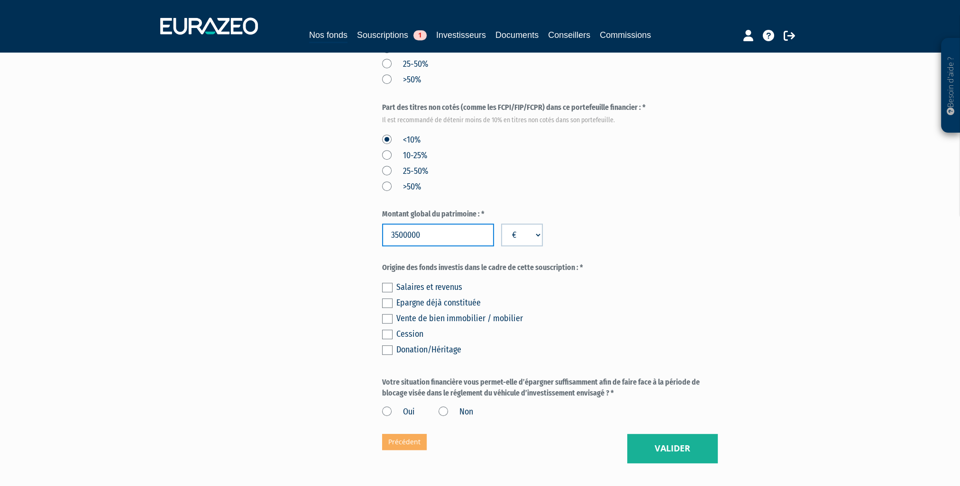
type input "3500000"
click at [389, 350] on label at bounding box center [387, 349] width 10 height 9
click at [0, 0] on input "checkbox" at bounding box center [0, 0] width 0 height 0
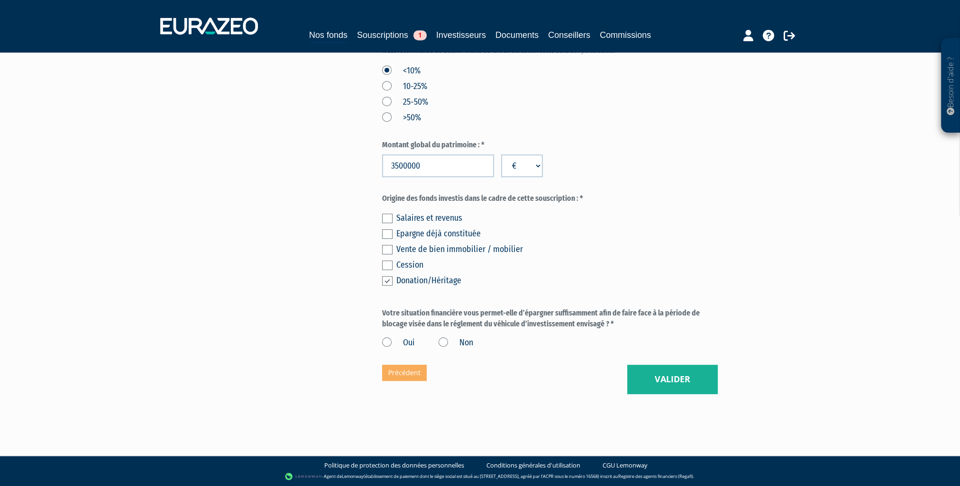
click at [391, 342] on label "Oui" at bounding box center [398, 343] width 33 height 12
click at [0, 0] on input "Oui" at bounding box center [0, 0] width 0 height 0
click at [684, 380] on button "Valider" at bounding box center [672, 379] width 91 height 29
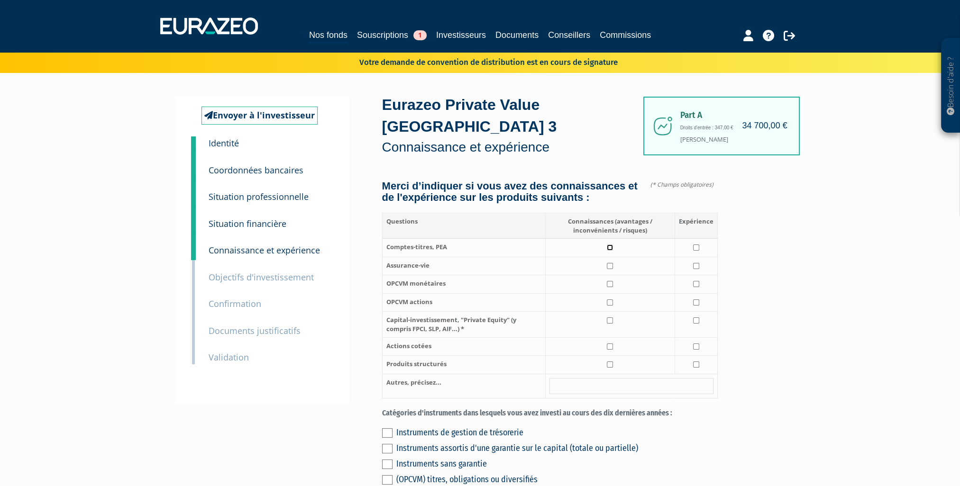
click at [612, 251] on input "checkbox" at bounding box center [610, 248] width 6 height 6
checkbox input "true"
click at [698, 251] on input "checkbox" at bounding box center [696, 248] width 6 height 6
checkbox input "true"
click at [610, 251] on input "checkbox" at bounding box center [610, 248] width 6 height 6
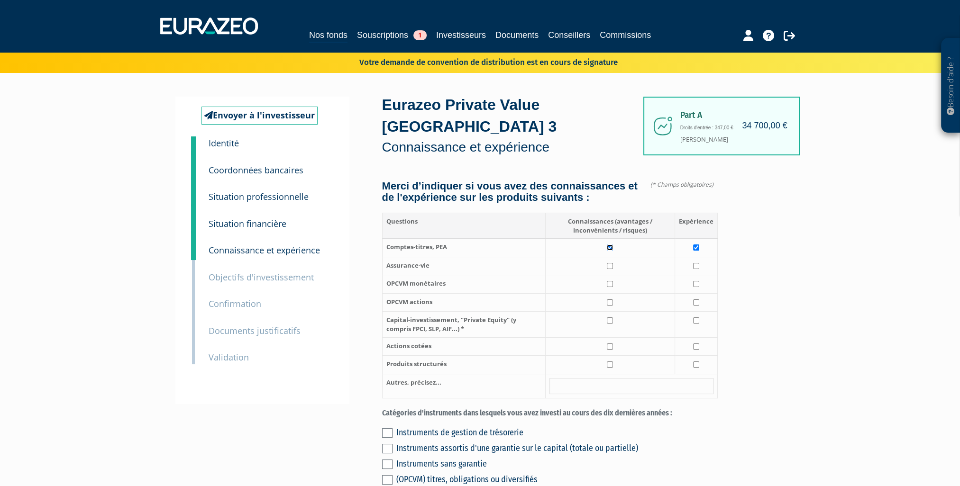
checkbox input "false"
click at [698, 269] on input "checkbox" at bounding box center [696, 266] width 6 height 6
checkbox input "true"
click at [697, 287] on input "checkbox" at bounding box center [696, 284] width 6 height 6
checkbox input "true"
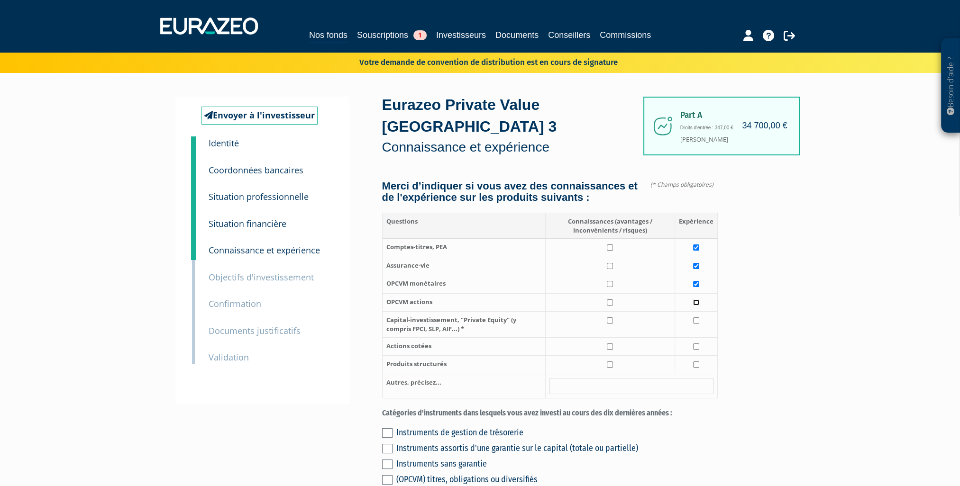
click at [697, 306] on input "checkbox" at bounding box center [696, 303] width 6 height 6
checkbox input "true"
click at [610, 324] on input "checkbox" at bounding box center [610, 321] width 6 height 6
checkbox input "true"
click at [695, 350] on input "checkbox" at bounding box center [696, 347] width 6 height 6
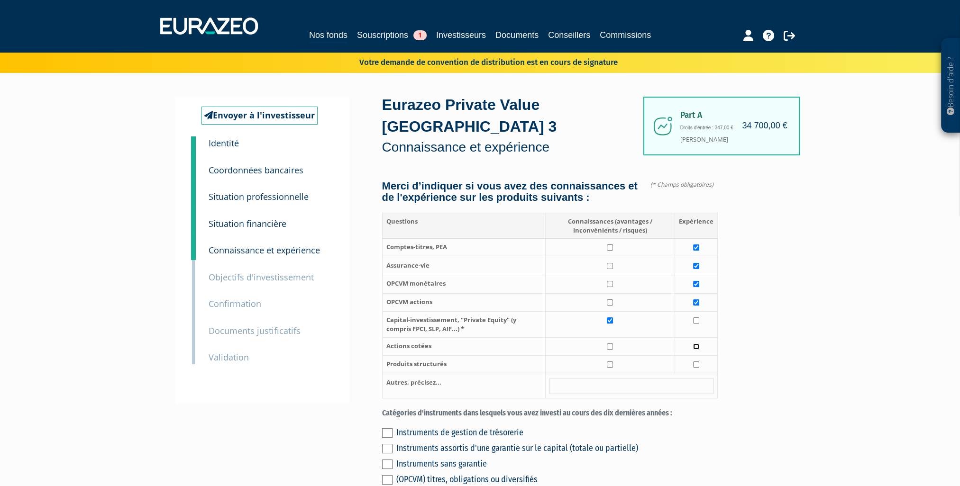
checkbox input "true"
click at [612, 368] on input "checkbox" at bounding box center [610, 365] width 6 height 6
checkbox input "true"
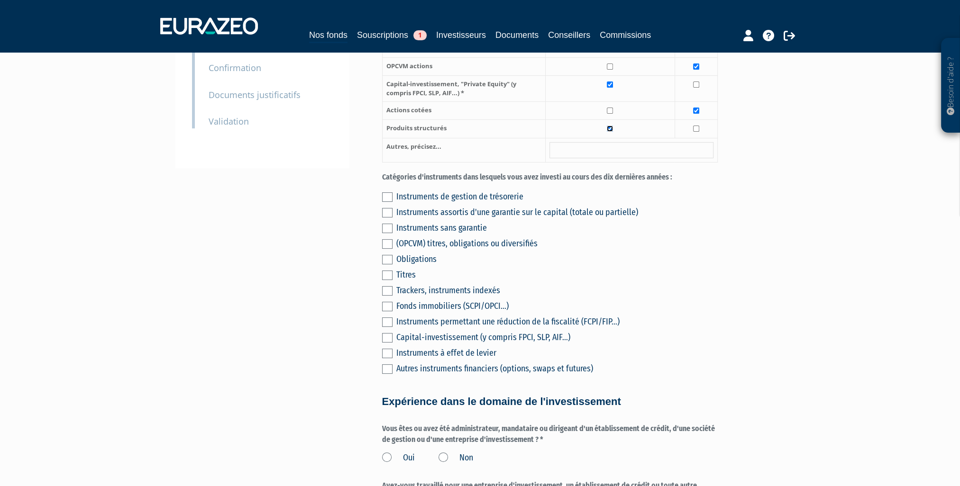
scroll to position [237, 0]
click at [386, 310] on label at bounding box center [387, 305] width 10 height 9
click at [0, 0] on input "checkbox" at bounding box center [0, 0] width 0 height 0
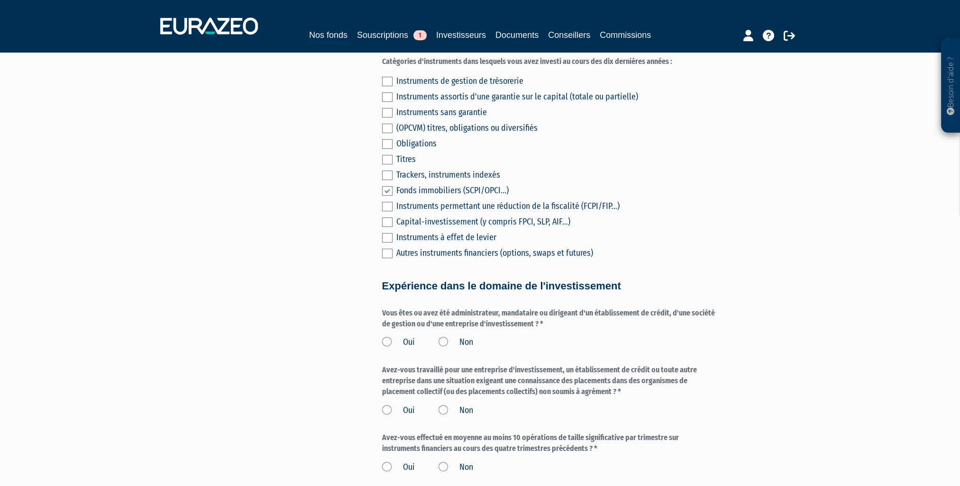
scroll to position [379, 0]
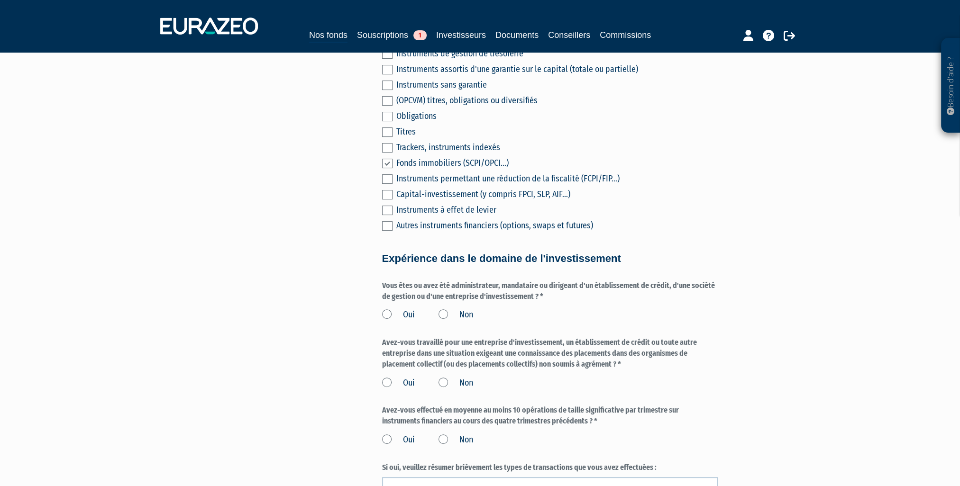
click at [445, 321] on label "Non" at bounding box center [455, 315] width 35 height 12
click at [0, 0] on input "Non" at bounding box center [0, 0] width 0 height 0
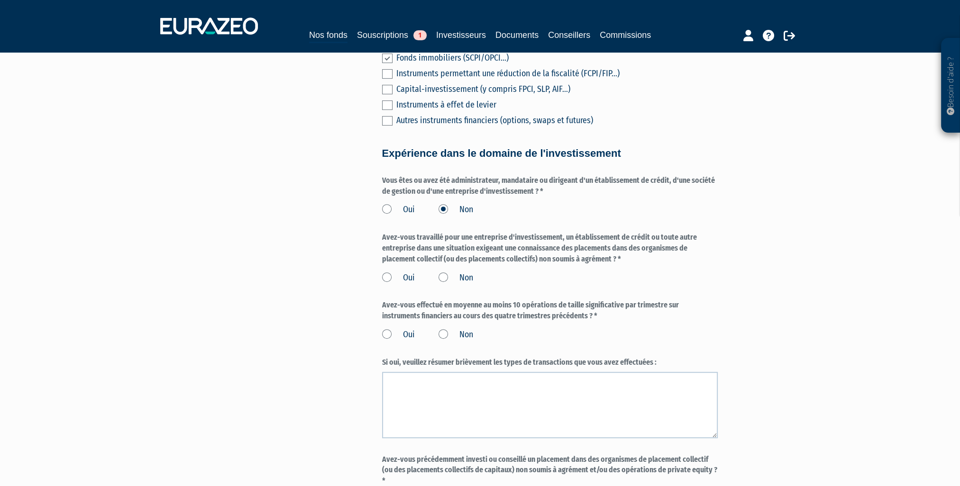
scroll to position [521, 0]
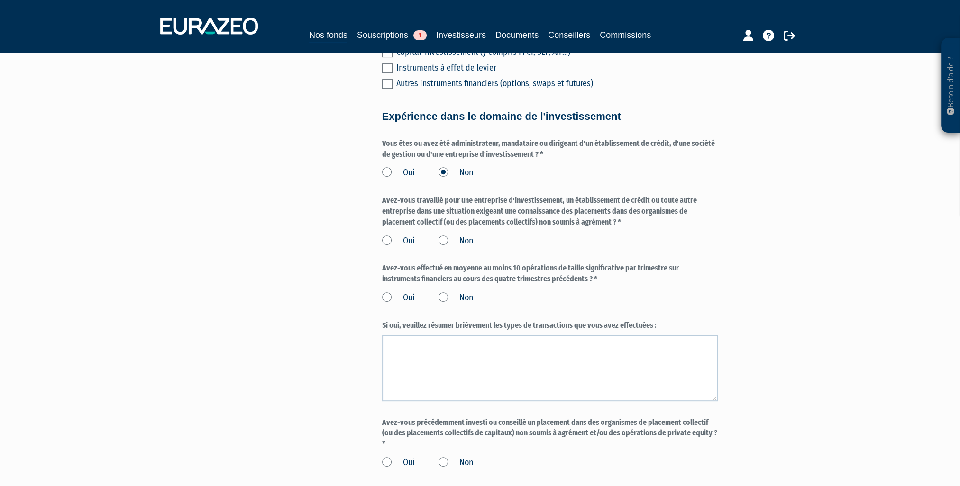
click at [443, 247] on label "Non" at bounding box center [455, 241] width 35 height 12
click at [0, 0] on input "Non" at bounding box center [0, 0] width 0 height 0
click at [441, 304] on label "Non" at bounding box center [455, 298] width 35 height 12
click at [0, 0] on input "Non" at bounding box center [0, 0] width 0 height 0
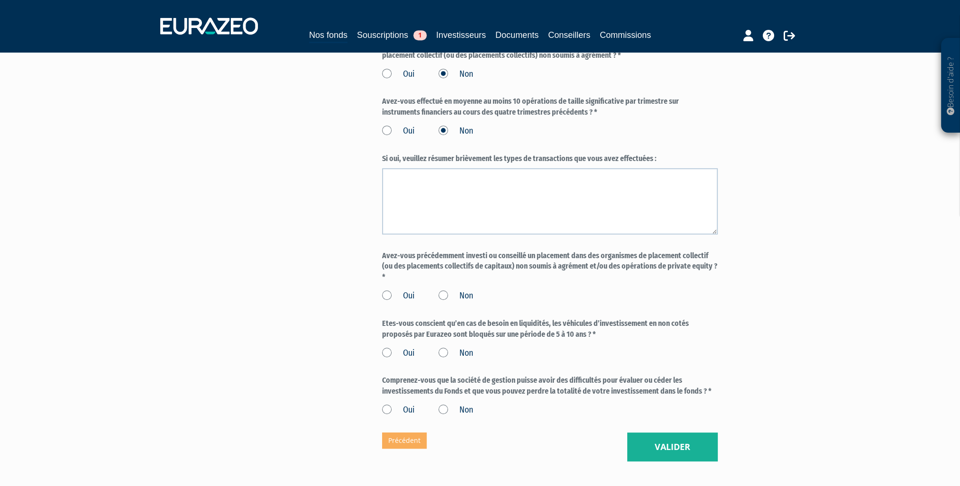
scroll to position [711, 0]
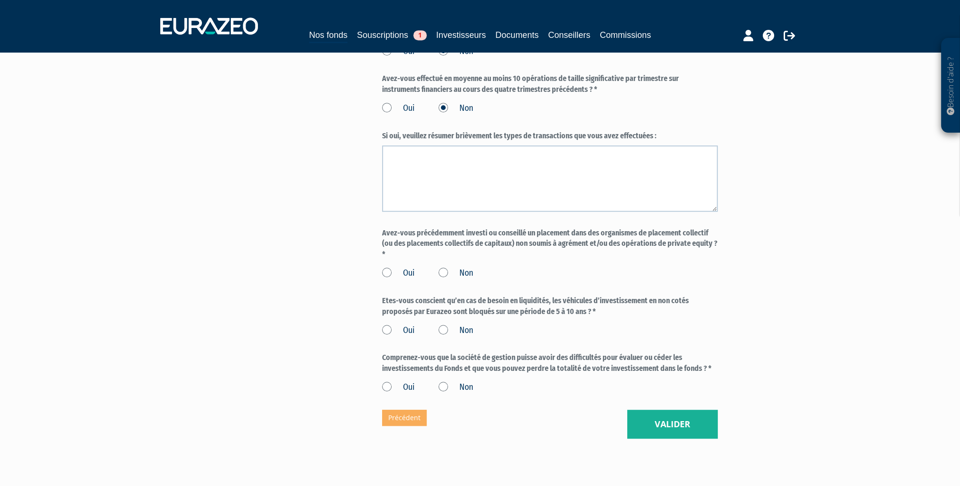
click at [459, 280] on label "Non" at bounding box center [455, 273] width 35 height 12
click at [0, 0] on input "Non" at bounding box center [0, 0] width 0 height 0
click at [386, 337] on label "Oui" at bounding box center [398, 331] width 33 height 12
click at [0, 0] on input "Oui" at bounding box center [0, 0] width 0 height 0
click at [385, 394] on label "Oui" at bounding box center [398, 387] width 33 height 12
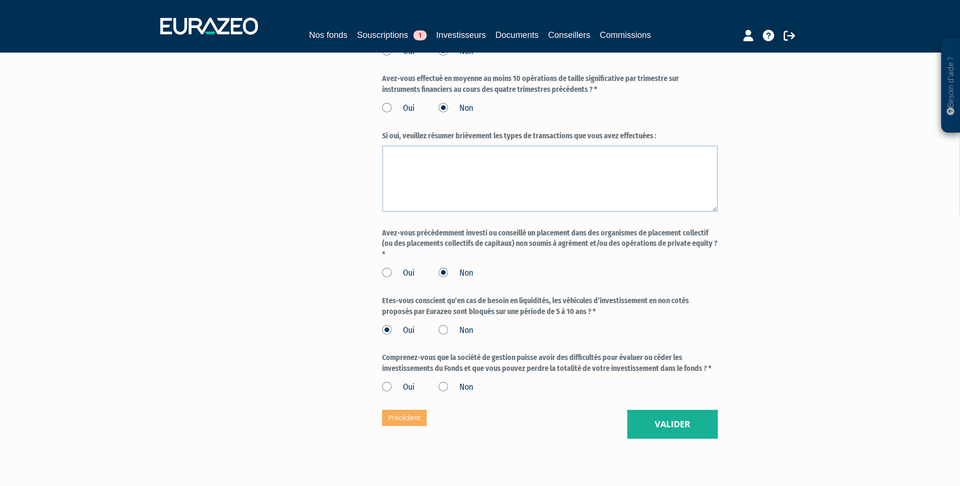
click at [0, 0] on input "Oui" at bounding box center [0, 0] width 0 height 0
click at [666, 439] on button "Valider" at bounding box center [672, 424] width 91 height 29
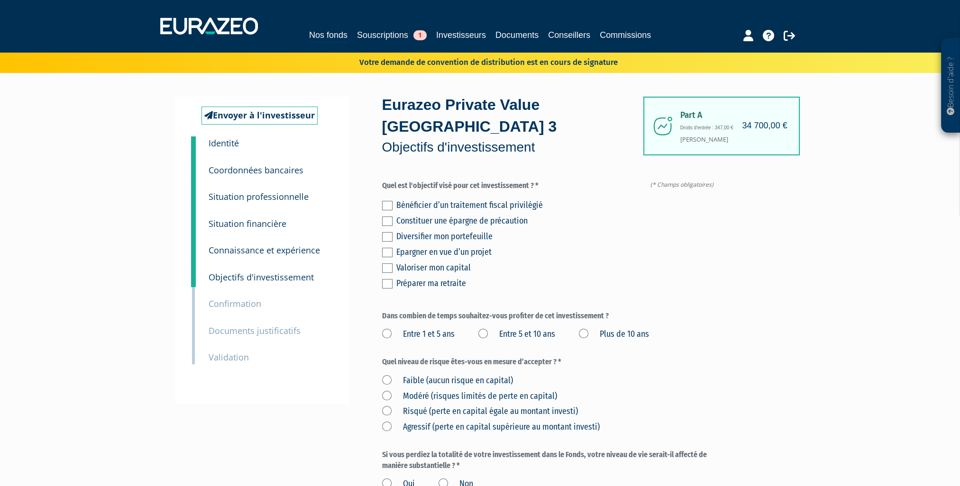
click at [387, 206] on label at bounding box center [387, 205] width 10 height 9
click at [0, 0] on input "checkbox" at bounding box center [0, 0] width 0 height 0
click at [390, 238] on label at bounding box center [387, 236] width 10 height 9
click at [0, 0] on input "checkbox" at bounding box center [0, 0] width 0 height 0
click at [390, 268] on label at bounding box center [387, 267] width 10 height 9
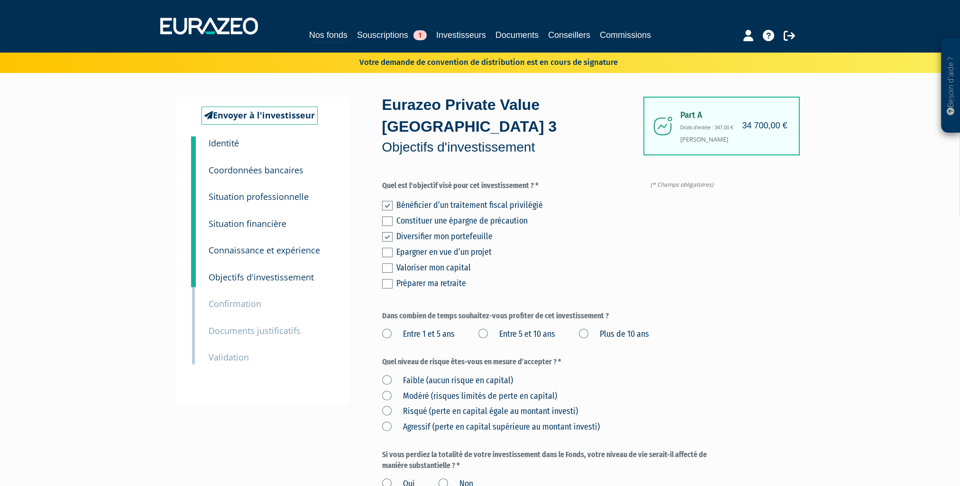
click at [0, 0] on input "checkbox" at bounding box center [0, 0] width 0 height 0
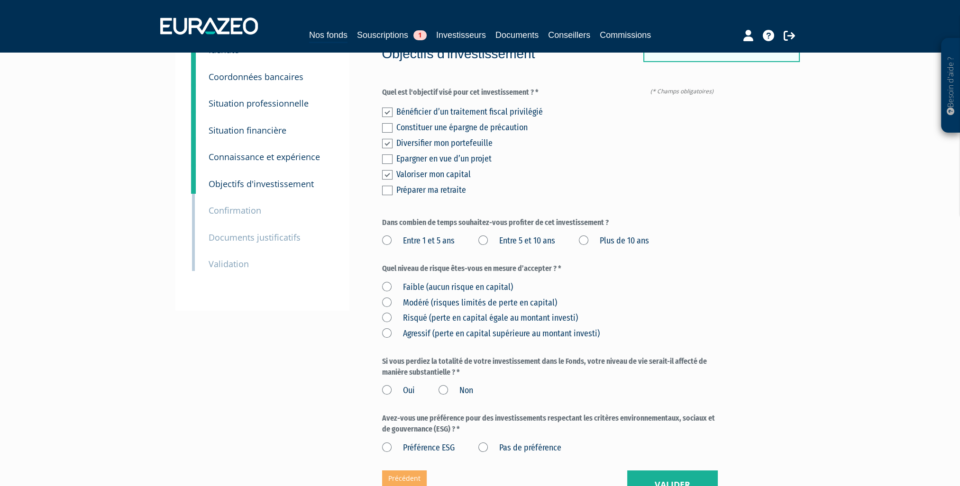
scroll to position [95, 0]
click at [484, 240] on label "Entre 5 et 10 ans" at bounding box center [516, 240] width 77 height 12
click at [0, 0] on ans "Entre 5 et 10 ans" at bounding box center [0, 0] width 0 height 0
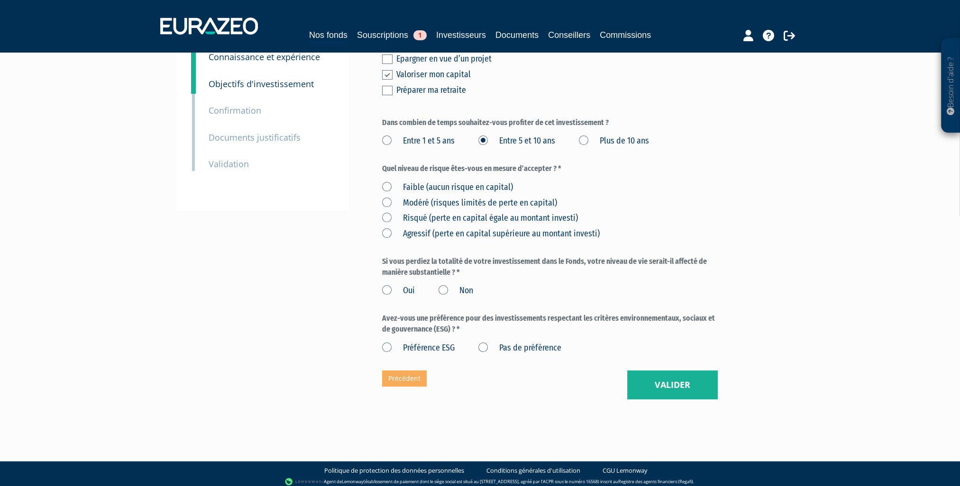
scroll to position [199, 0]
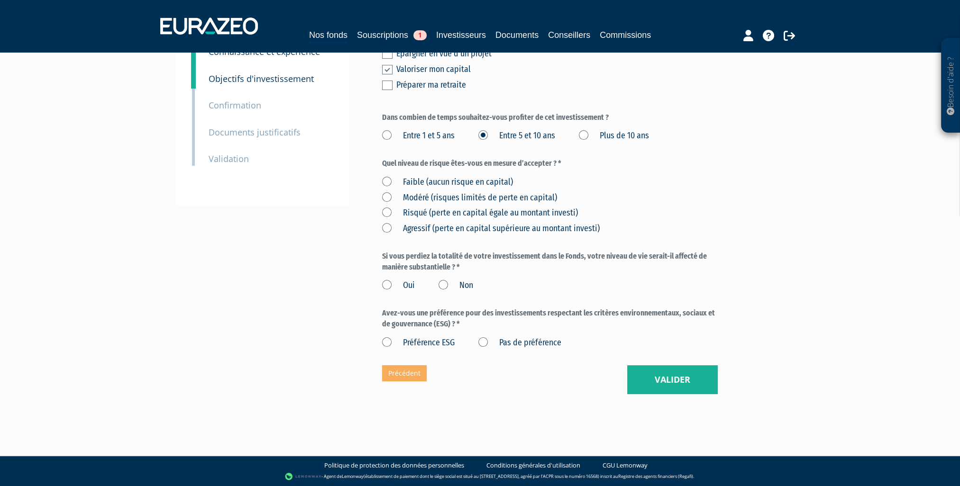
click at [386, 211] on label "Risqué (perte en capital égale au montant investi)" at bounding box center [480, 213] width 196 height 12
click at [0, 0] on investi\) "Risqué (perte en capital égale au montant investi)" at bounding box center [0, 0] width 0 height 0
click at [443, 286] on label "Non" at bounding box center [455, 286] width 35 height 12
click at [0, 0] on input "Non" at bounding box center [0, 0] width 0 height 0
click at [481, 343] on label "Pas de préférence" at bounding box center [519, 343] width 83 height 12
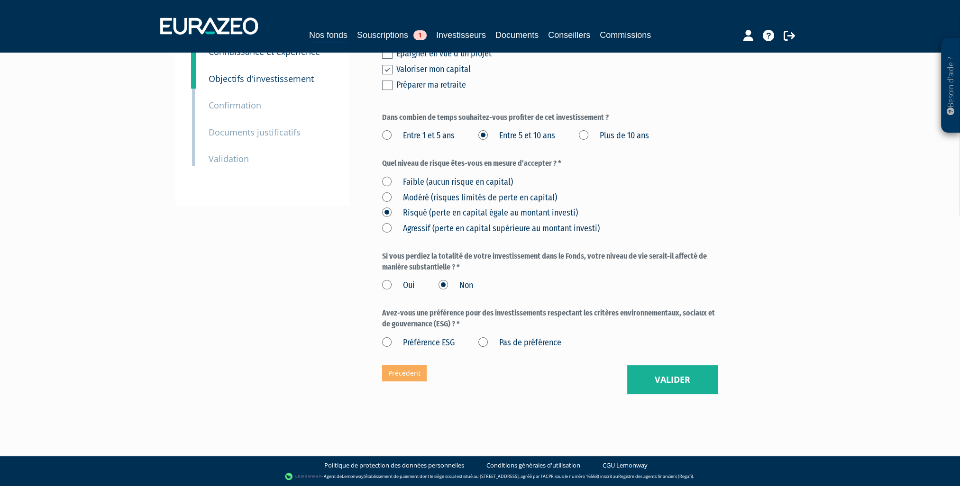
click at [0, 0] on préférence "Pas de préférence" at bounding box center [0, 0] width 0 height 0
click at [664, 381] on button "Valider" at bounding box center [672, 379] width 91 height 29
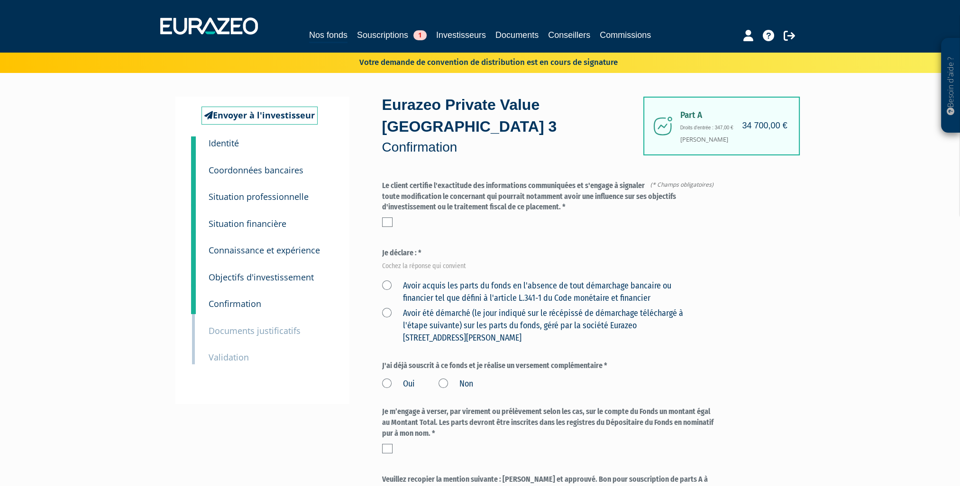
click at [390, 224] on label at bounding box center [387, 222] width 10 height 9
click at [0, 0] on input "checkbox" at bounding box center [0, 0] width 0 height 0
click at [388, 285] on label "Avoir acquis les parts du fonds en l'absence de tout démarchage bancaire ou fin…" at bounding box center [538, 292] width 313 height 24
click at [0, 0] on financier "Avoir acquis les parts du fonds en l'absence de tout démarchage bancaire ou fin…" at bounding box center [0, 0] width 0 height 0
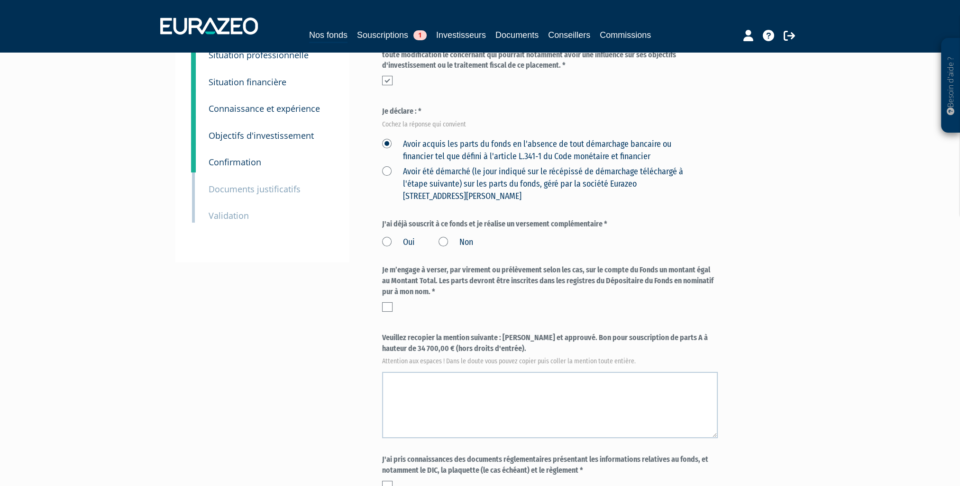
scroll to position [142, 0]
click at [445, 242] on label "Non" at bounding box center [455, 242] width 35 height 12
click at [0, 0] on input "Non" at bounding box center [0, 0] width 0 height 0
click at [385, 307] on label at bounding box center [387, 306] width 10 height 9
click at [0, 0] on input "checkbox" at bounding box center [0, 0] width 0 height 0
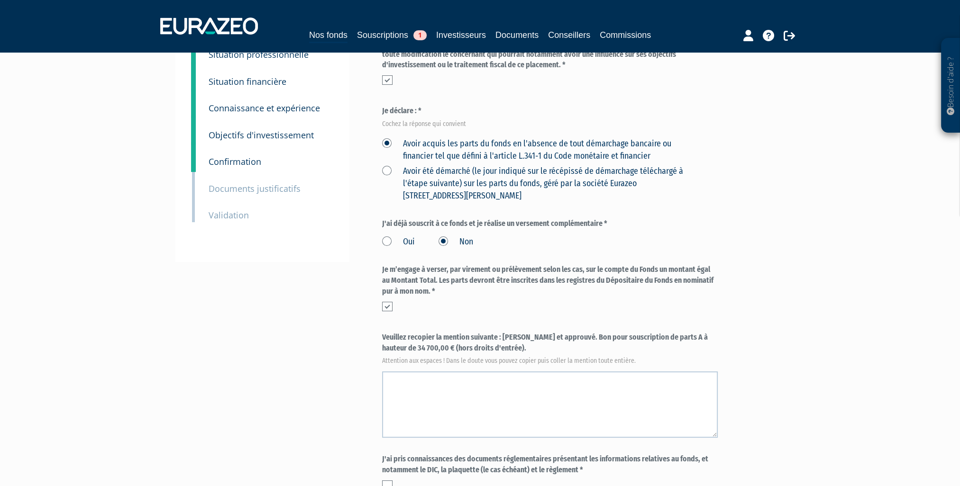
click at [504, 338] on label "Veuillez recopier la mention suivante : Lu et approuvé. Bon pour souscription d…" at bounding box center [550, 347] width 336 height 31
drag, startPoint x: 502, startPoint y: 334, endPoint x: 481, endPoint y: 348, distance: 25.8
click at [481, 348] on label "Veuillez recopier la mention suivante : Lu et approuvé. Bon pour souscription d…" at bounding box center [550, 347] width 336 height 31
copy label "Lu et approuvé. Bon pour souscription de parts A à hauteur de 34 700,00 € (hors…"
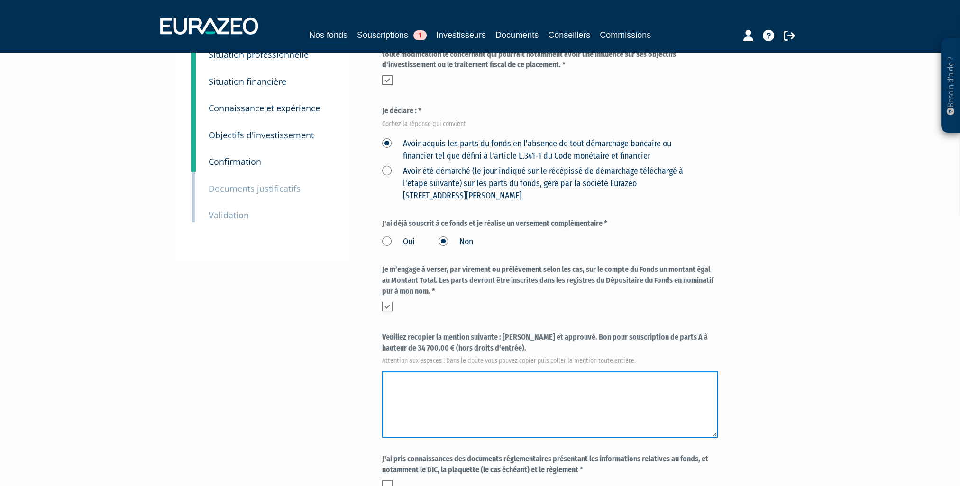
click at [418, 395] on textarea at bounding box center [550, 405] width 336 height 66
paste textarea "Lu et approuvé. Bon pour souscription de parts A à hauteur de 34 700,00 € (hors…"
drag, startPoint x: 416, startPoint y: 379, endPoint x: 466, endPoint y: 378, distance: 50.2
click at [417, 378] on textarea at bounding box center [550, 405] width 336 height 66
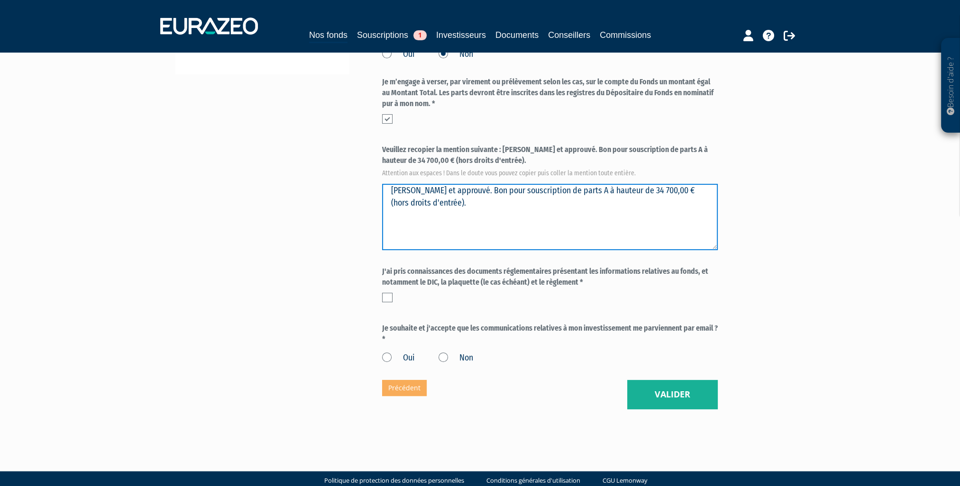
scroll to position [332, 0]
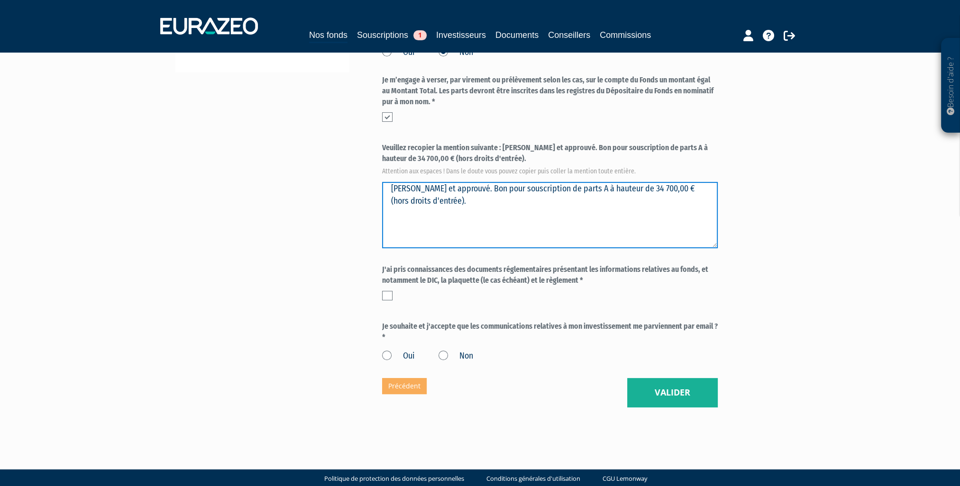
type textarea "Lu et approuvé. Bon pour souscription de parts A à hauteur de 34 700,00 € (hors…"
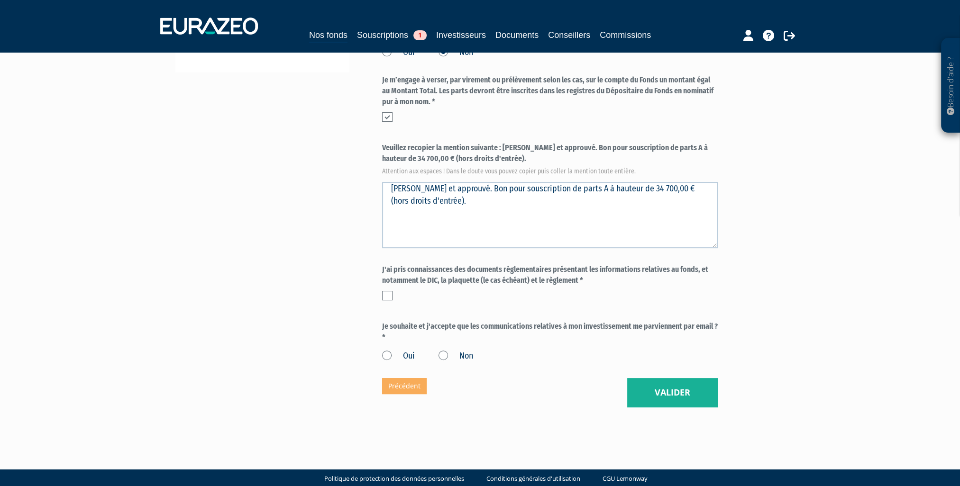
click at [388, 294] on label at bounding box center [387, 295] width 10 height 9
click at [0, 0] on input "checkbox" at bounding box center [0, 0] width 0 height 0
click at [383, 358] on label "Oui" at bounding box center [398, 356] width 33 height 12
click at [0, 0] on input "Oui" at bounding box center [0, 0] width 0 height 0
click at [675, 394] on button "Valider" at bounding box center [672, 392] width 91 height 29
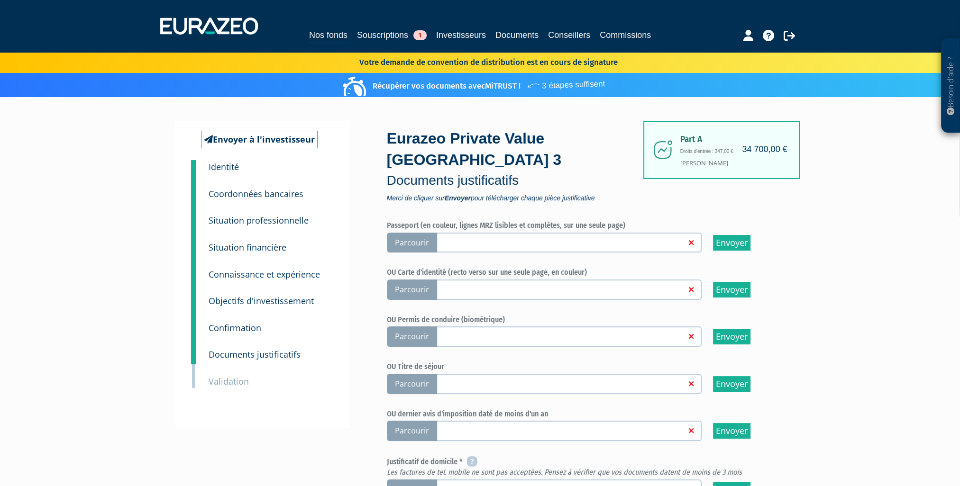
click at [409, 240] on span "Parcourir" at bounding box center [412, 243] width 50 height 20
click at [0, 0] on input "Parcourir" at bounding box center [0, 0] width 0 height 0
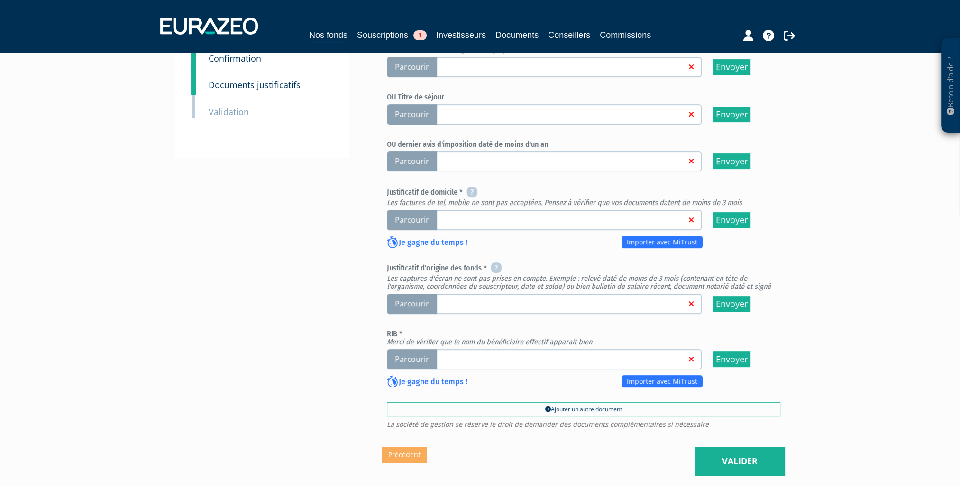
scroll to position [347, 0]
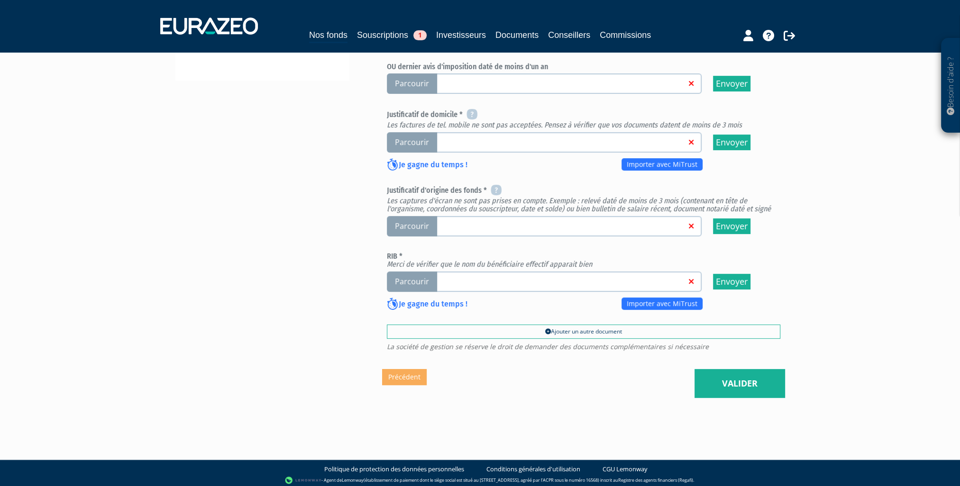
click at [406, 280] on span "Parcourir" at bounding box center [412, 282] width 50 height 20
click at [0, 0] on input "Parcourir" at bounding box center [0, 0] width 0 height 0
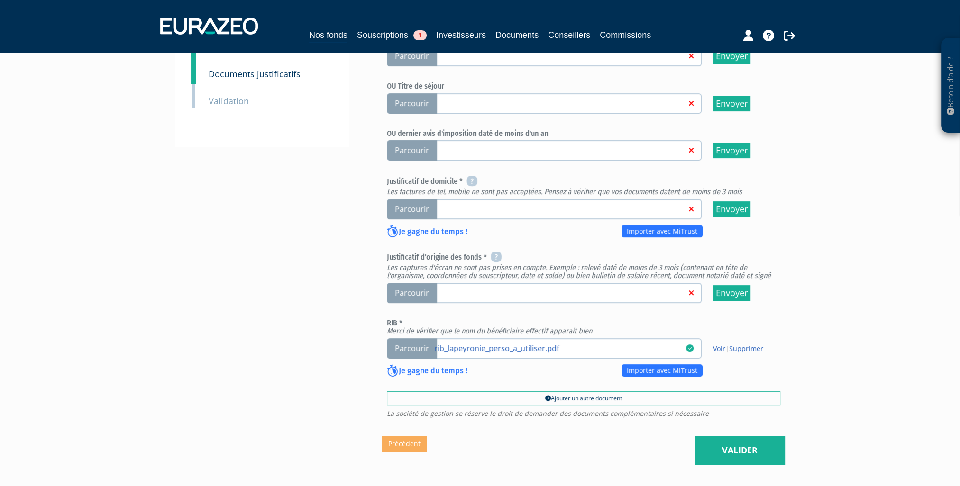
scroll to position [284, 0]
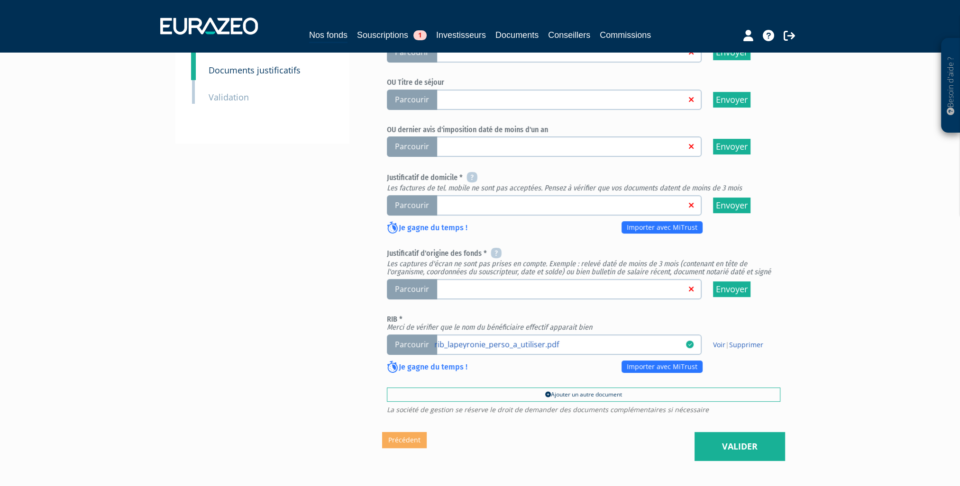
click at [418, 287] on span "Parcourir" at bounding box center [412, 289] width 50 height 20
click at [0, 0] on input "Parcourir" at bounding box center [0, 0] width 0 height 0
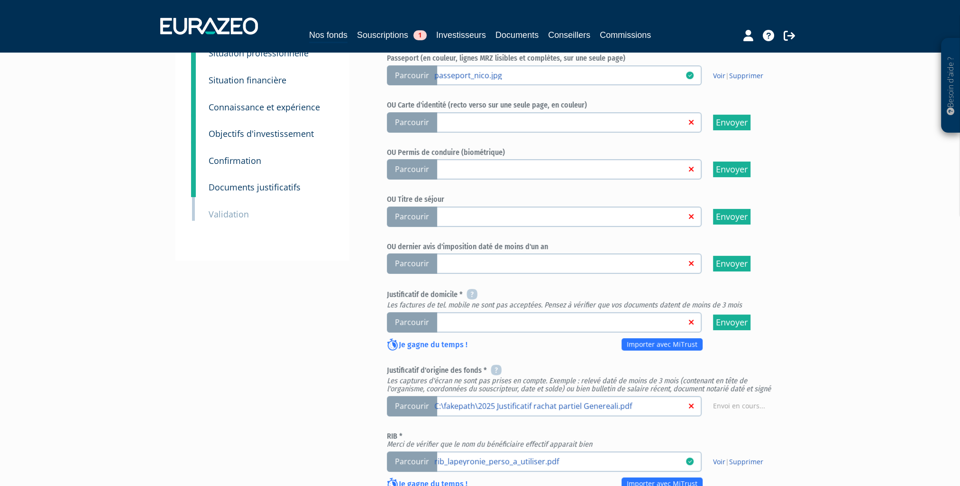
scroll to position [142, 0]
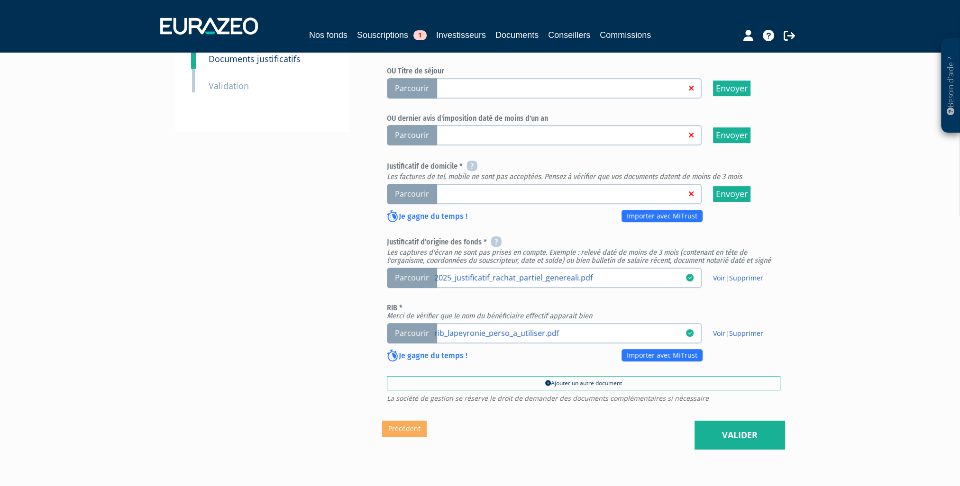
scroll to position [347, 0]
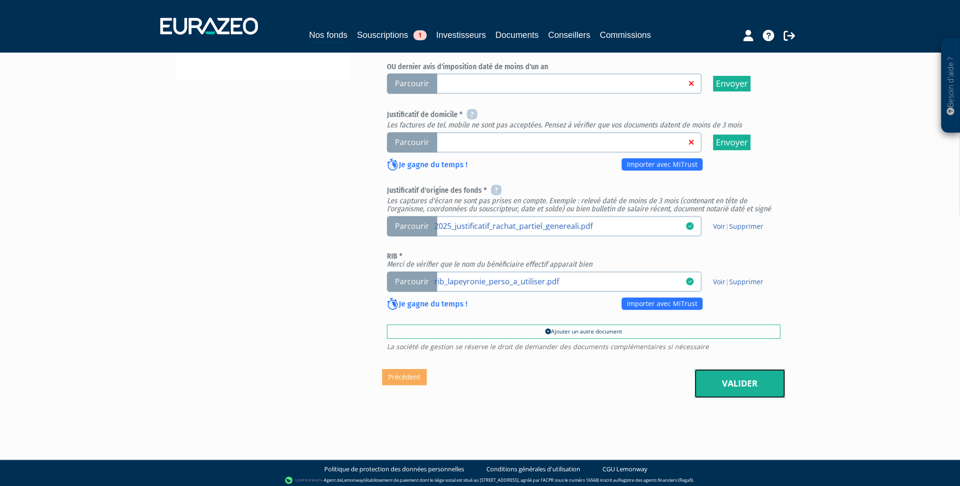
click at [725, 378] on link "Valider" at bounding box center [739, 383] width 91 height 29
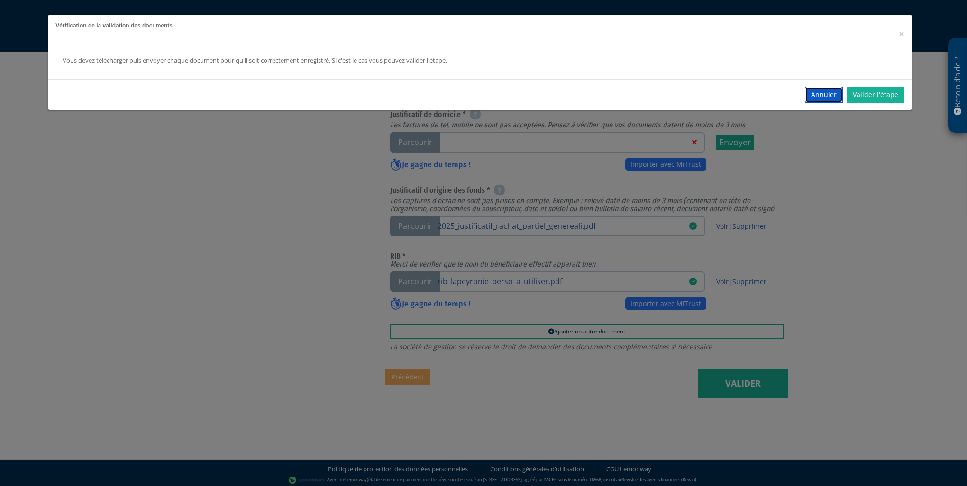
click at [828, 92] on button "Annuler" at bounding box center [824, 95] width 38 height 16
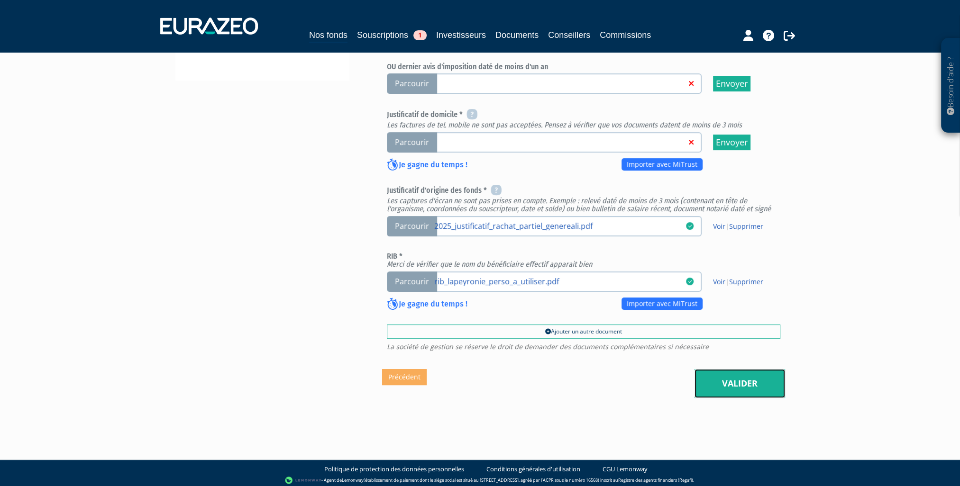
scroll to position [205, 0]
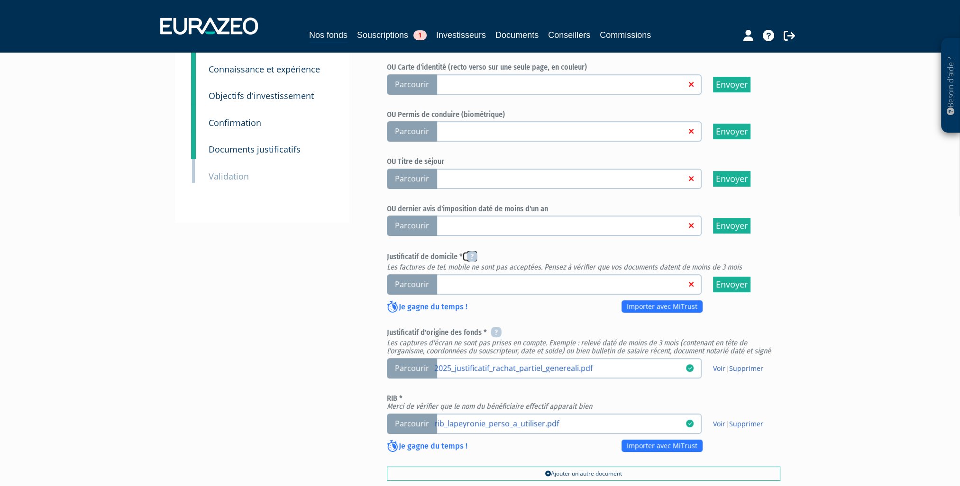
click at [473, 254] on icon at bounding box center [471, 256] width 11 height 11
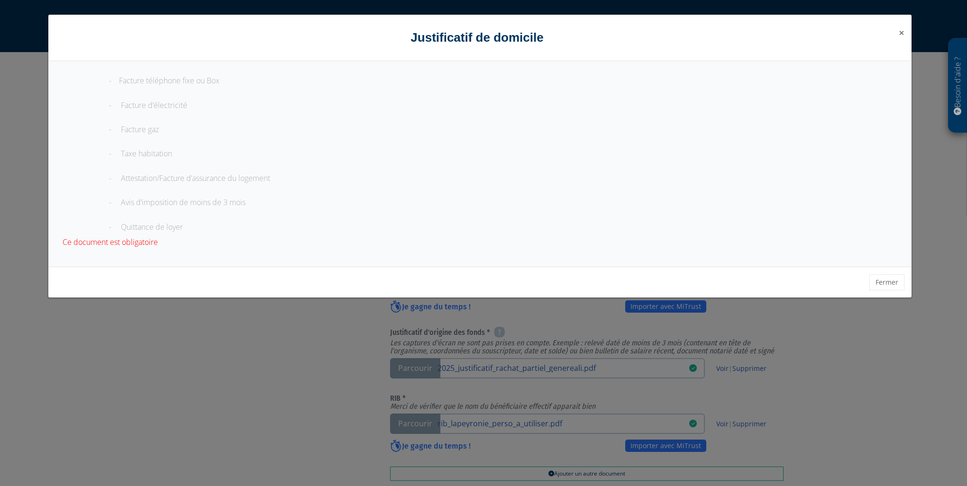
click at [902, 33] on span "×" at bounding box center [902, 32] width 6 height 13
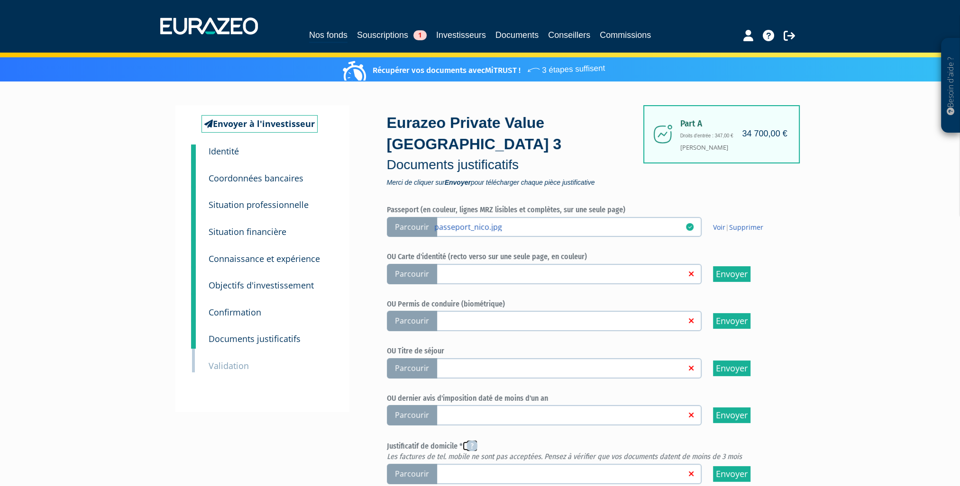
scroll to position [0, 0]
